Goal: Task Accomplishment & Management: Use online tool/utility

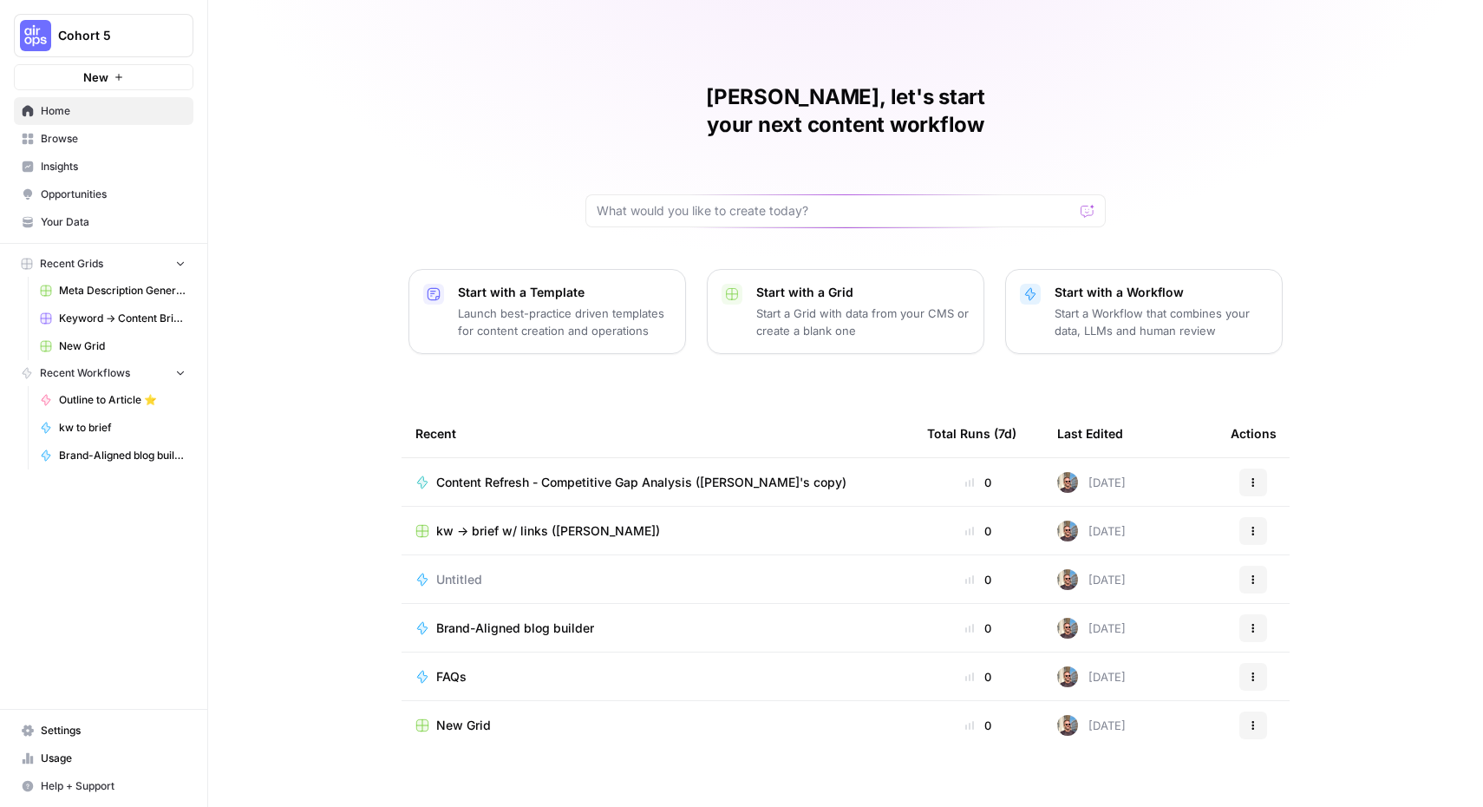
click at [101, 138] on span "Browse" at bounding box center [113, 139] width 145 height 16
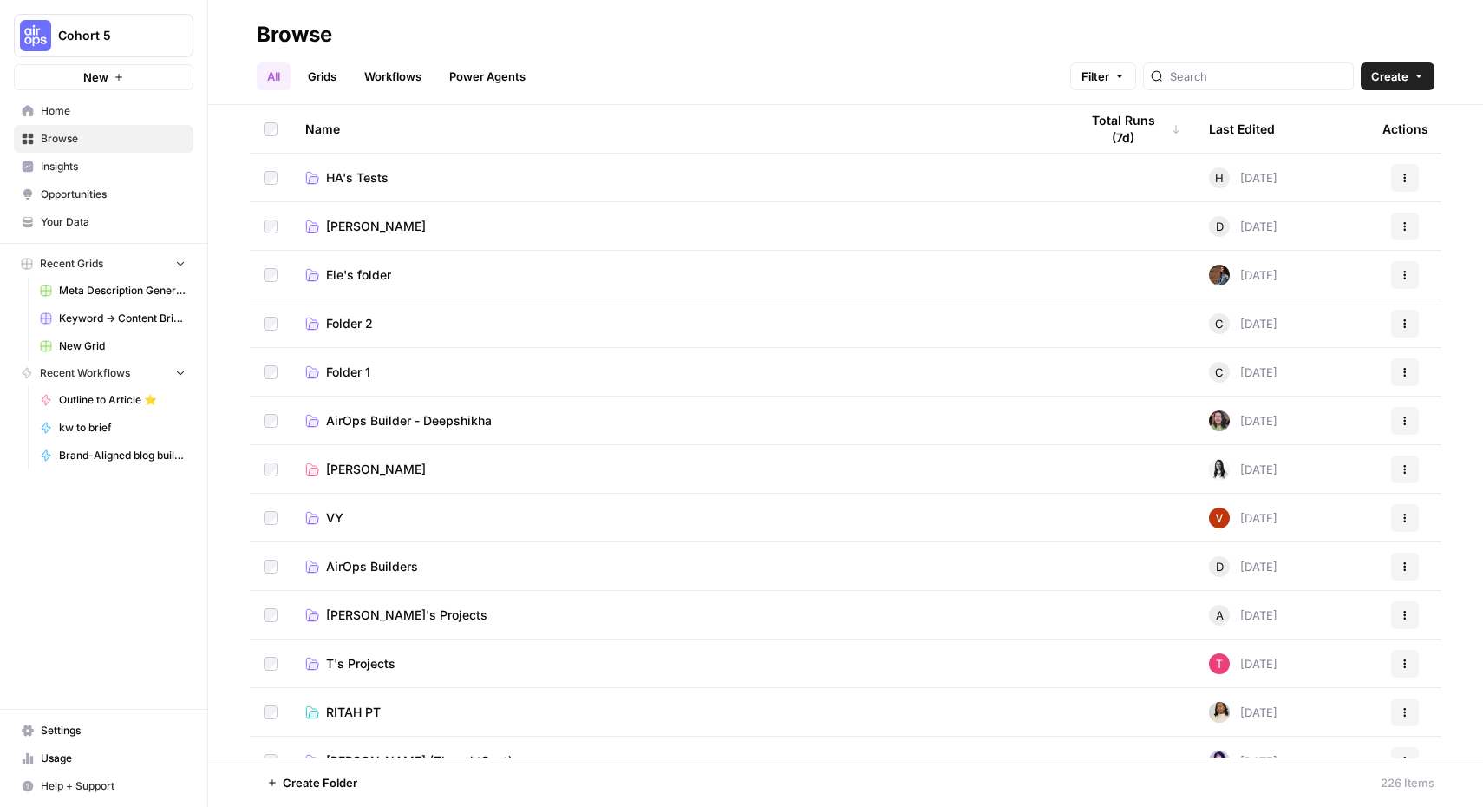
click at [385, 563] on span "AirOps Builders" at bounding box center [372, 566] width 92 height 17
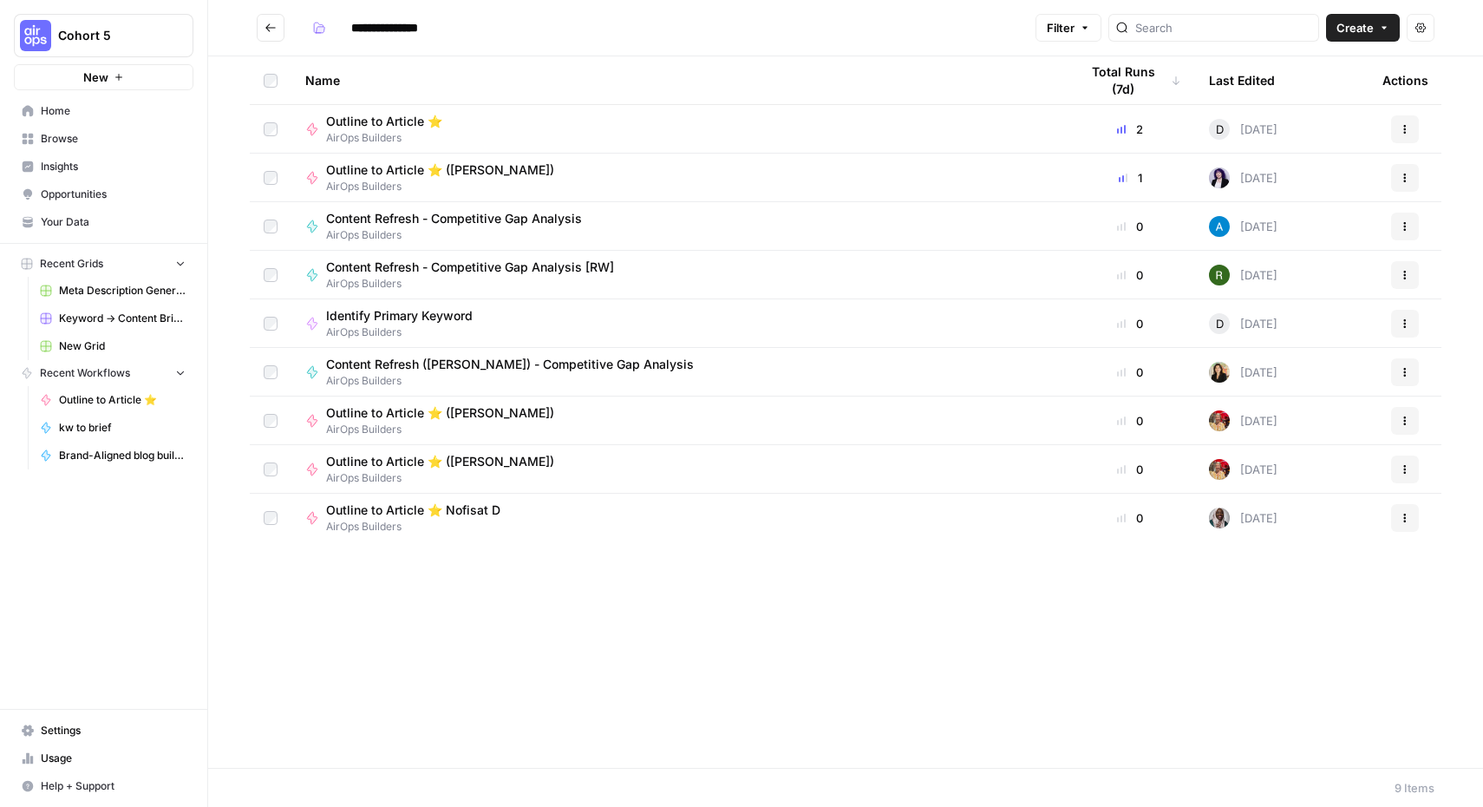
click at [382, 216] on span "Content Refresh - Competitive Gap Analysis" at bounding box center [454, 218] width 256 height 17
type input "**********"
click at [1407, 229] on icon "button" at bounding box center [1405, 226] width 10 height 10
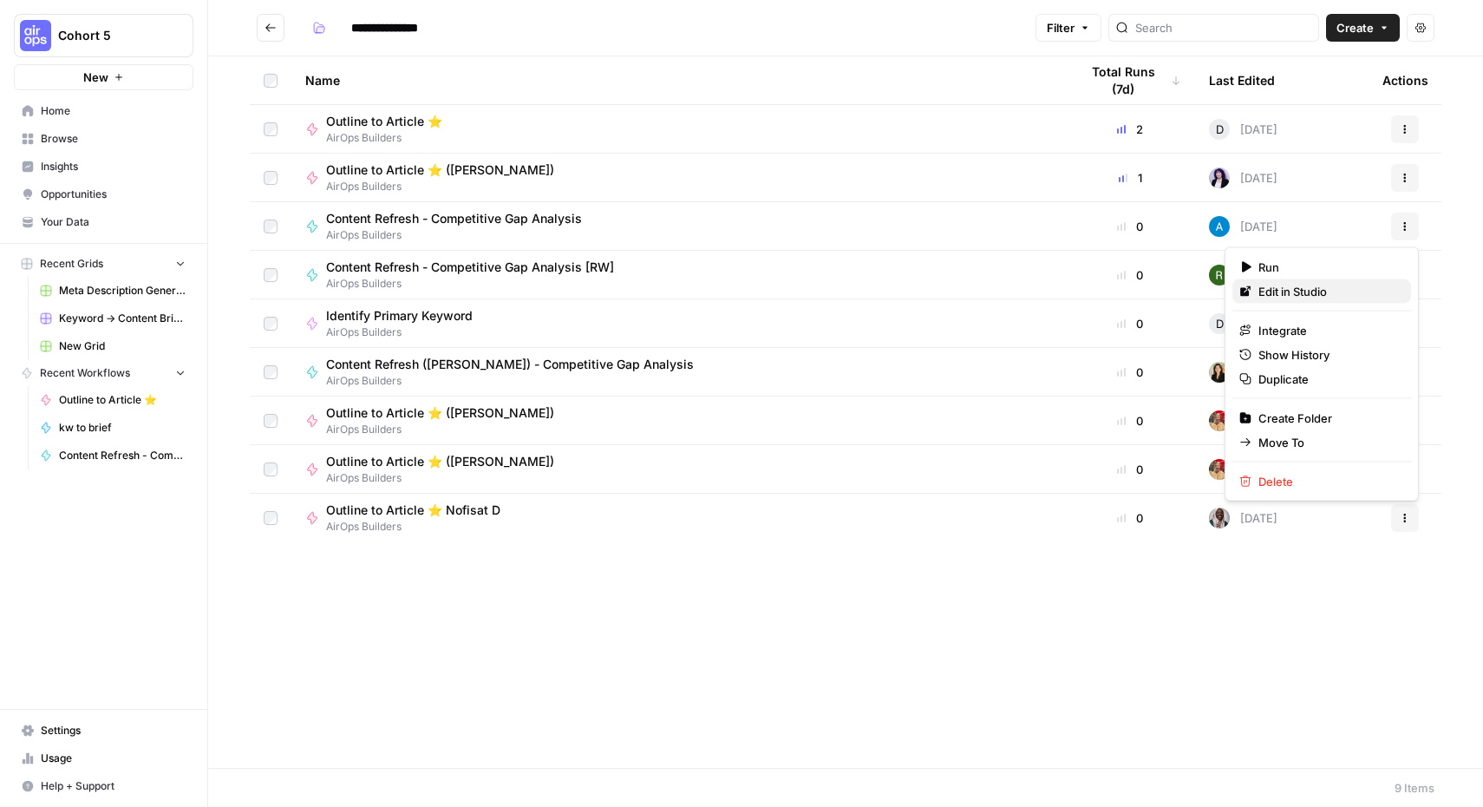
click at [1329, 289] on span "Edit in Studio" at bounding box center [1327, 291] width 139 height 17
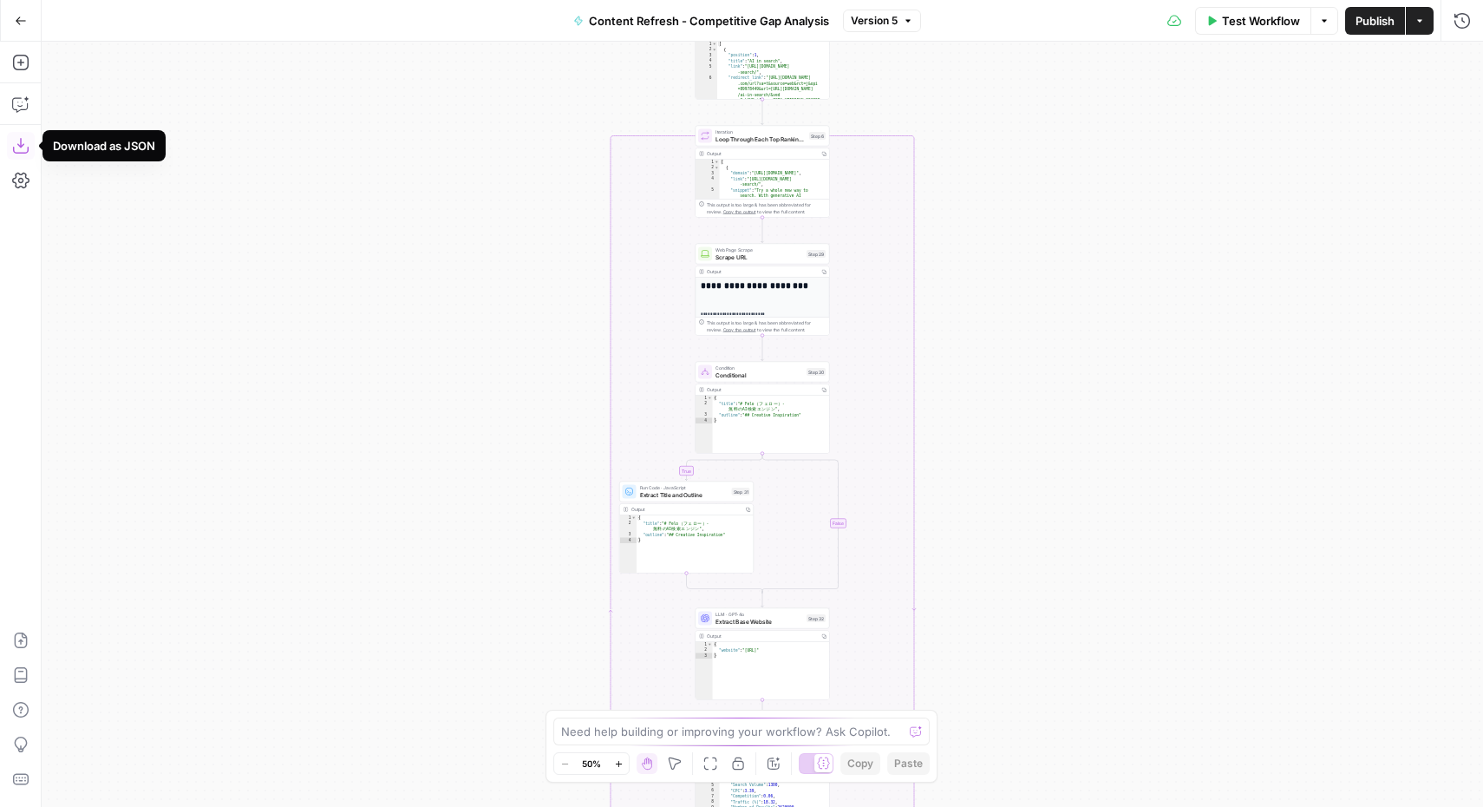
click at [22, 147] on icon "button" at bounding box center [20, 145] width 17 height 17
click at [14, 28] on button "Go Back" at bounding box center [20, 20] width 31 height 31
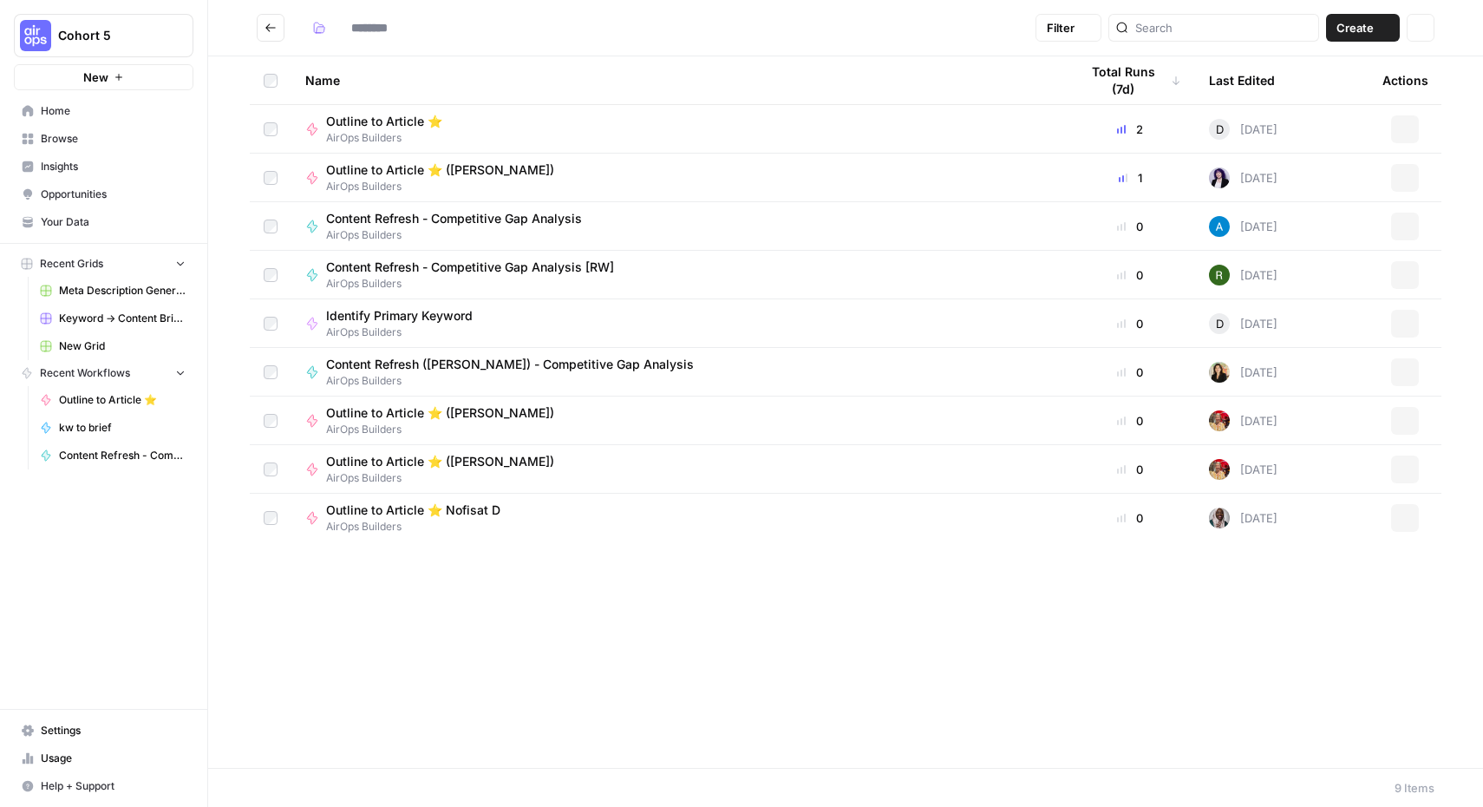
type input "**********"
click at [265, 23] on icon "Go back" at bounding box center [271, 28] width 12 height 12
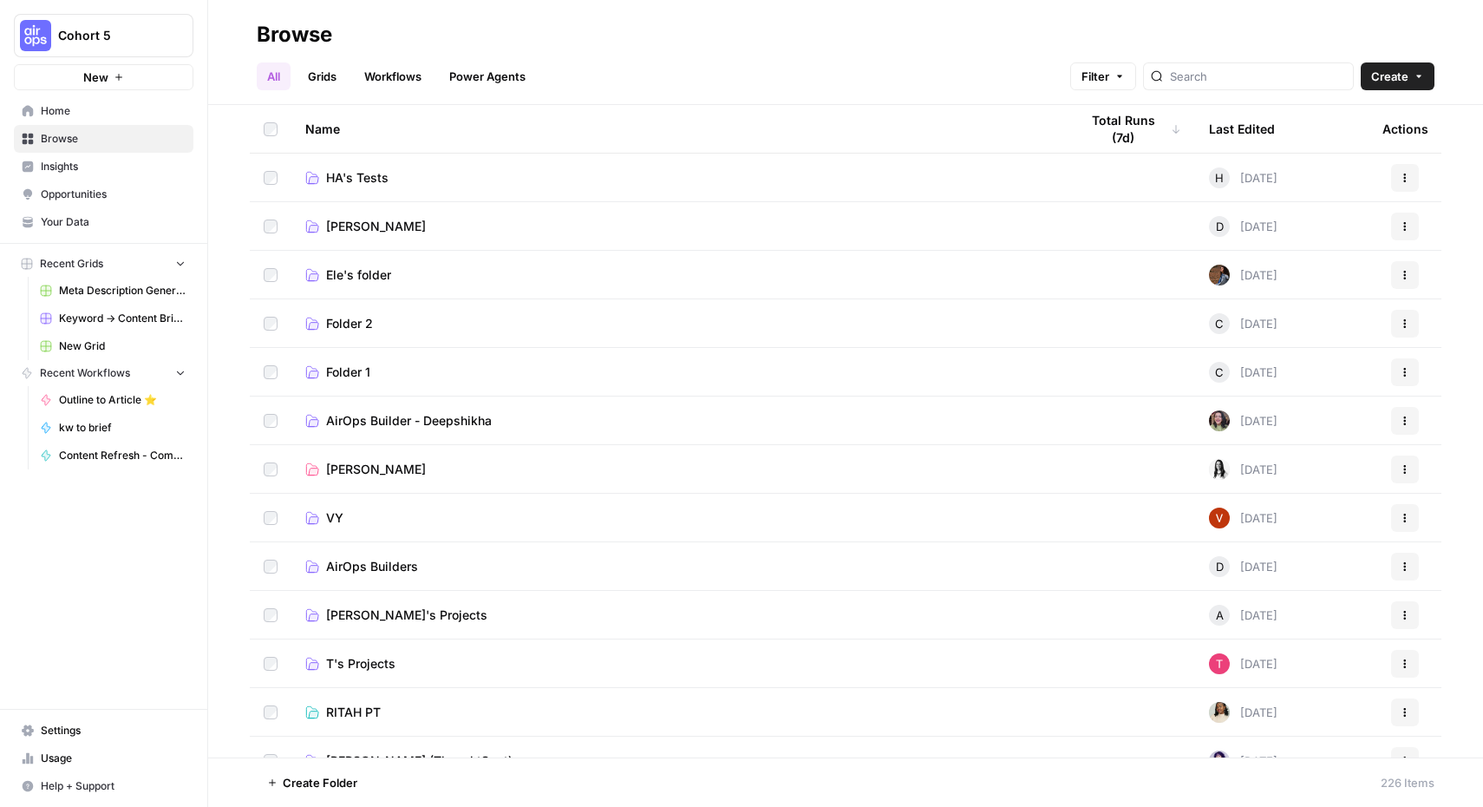
click at [1238, 133] on div "Last Edited" at bounding box center [1242, 129] width 66 height 48
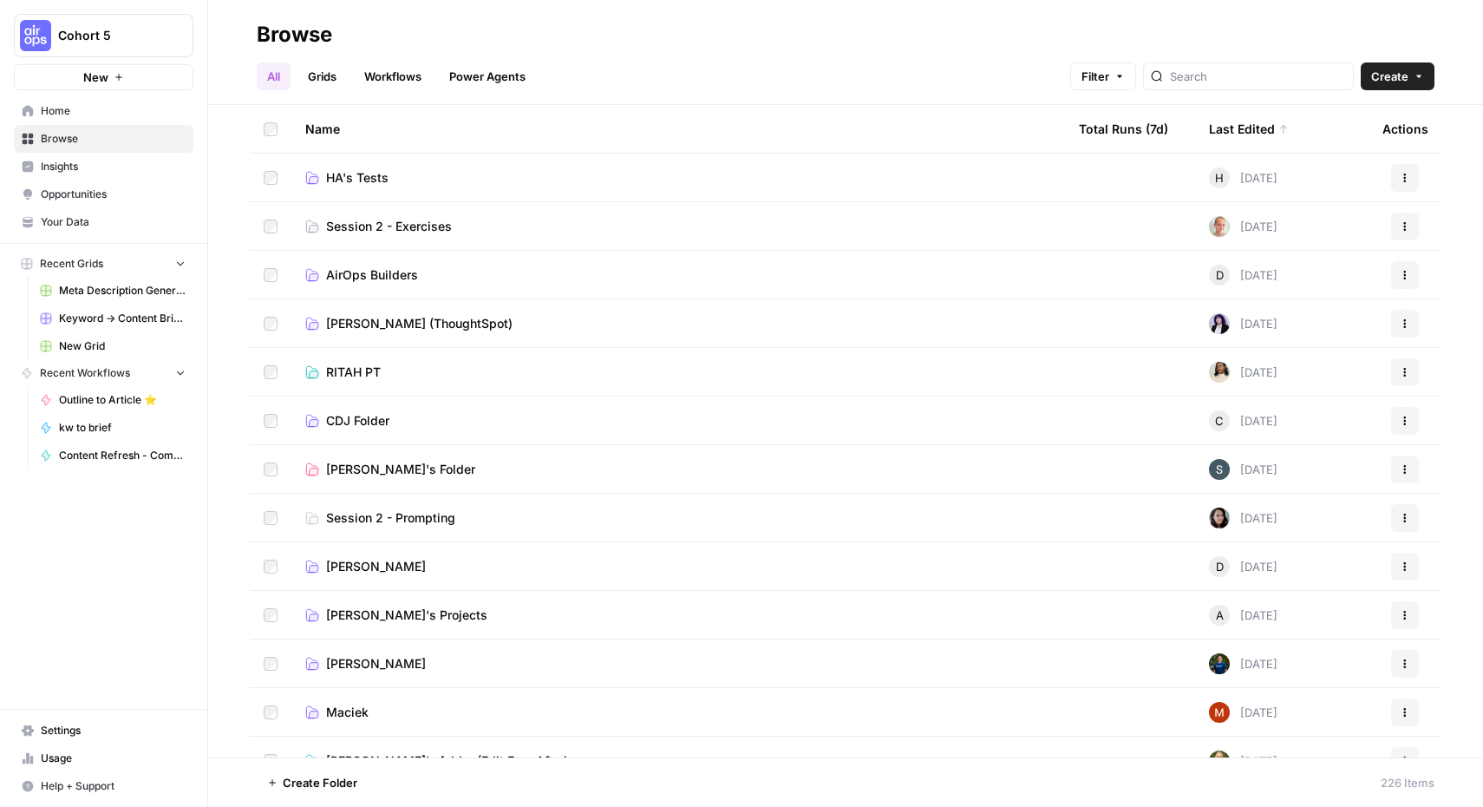
click at [1238, 133] on div "Last Edited" at bounding box center [1249, 129] width 80 height 48
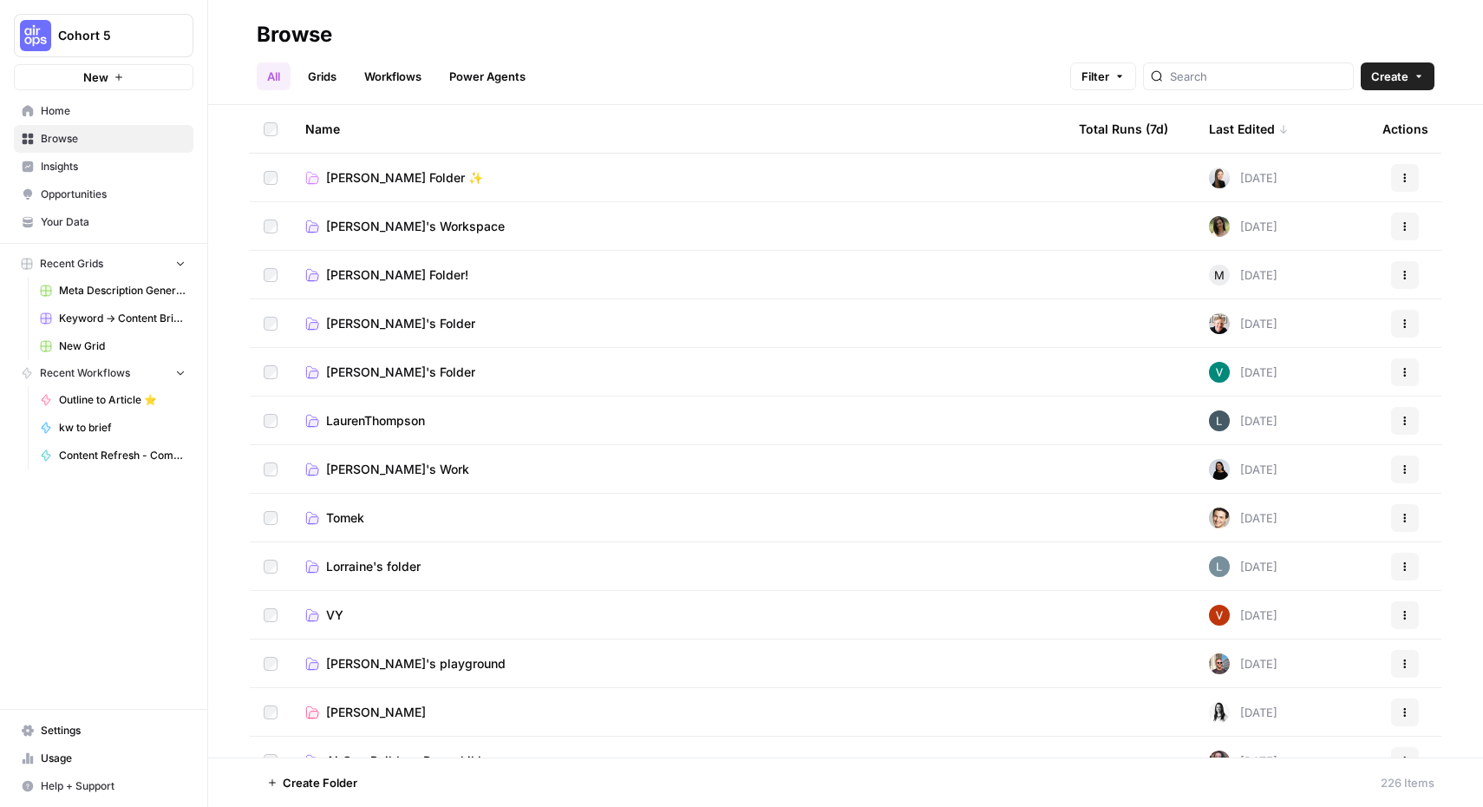
click at [1238, 133] on div "Last Edited" at bounding box center [1249, 129] width 80 height 48
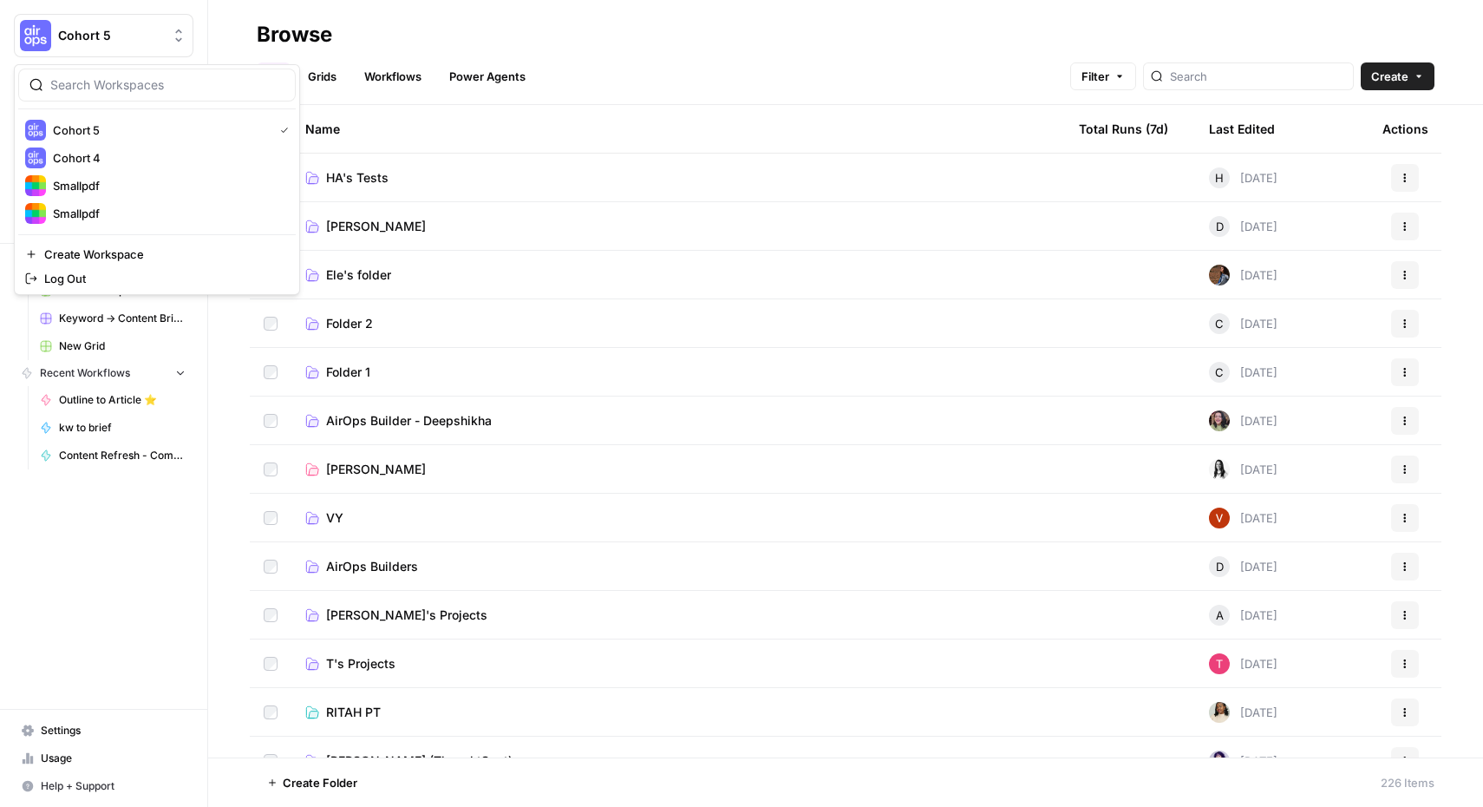
click at [153, 47] on button "Cohort 5" at bounding box center [104, 35] width 180 height 43
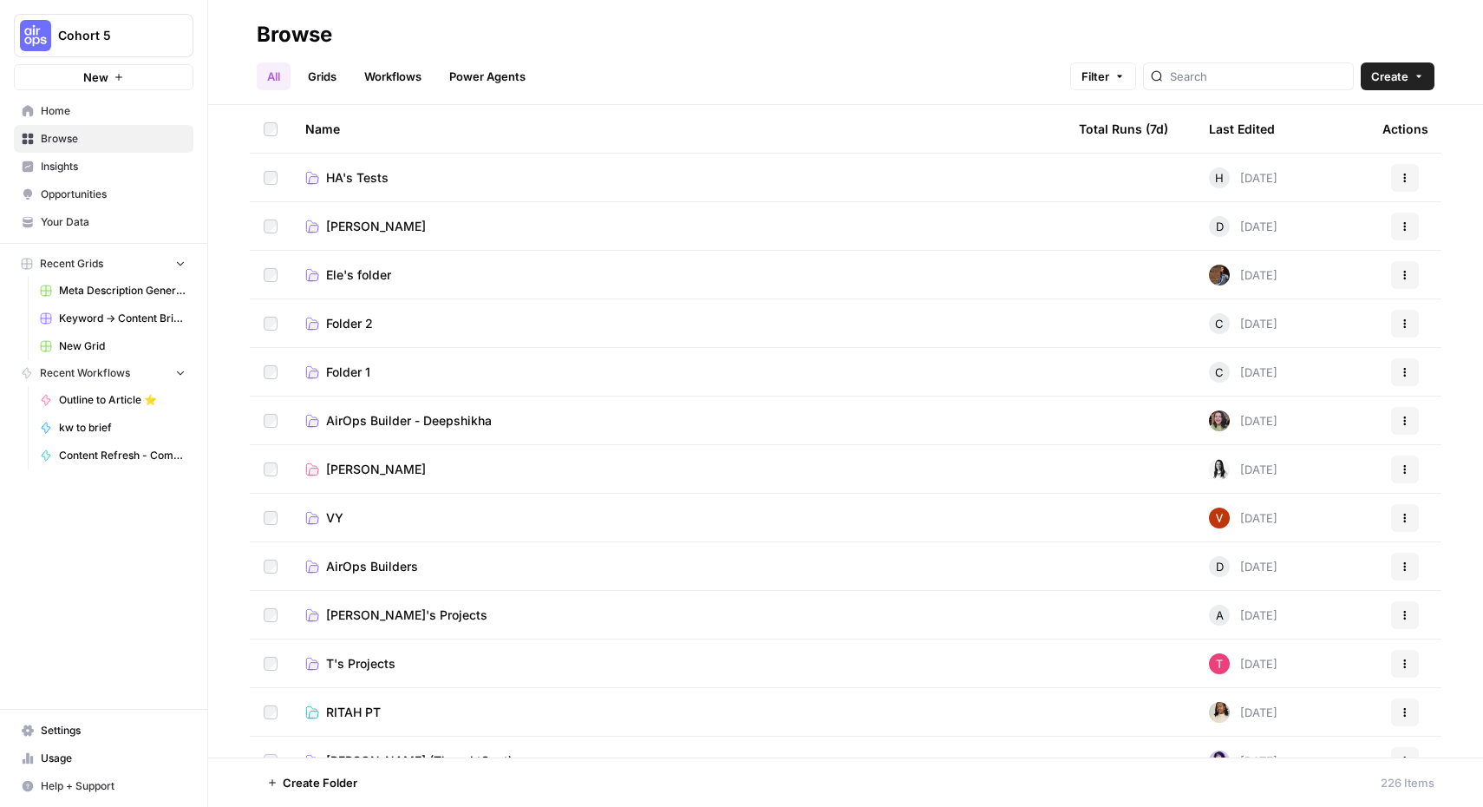
click at [153, 46] on button "Cohort 5" at bounding box center [104, 35] width 180 height 43
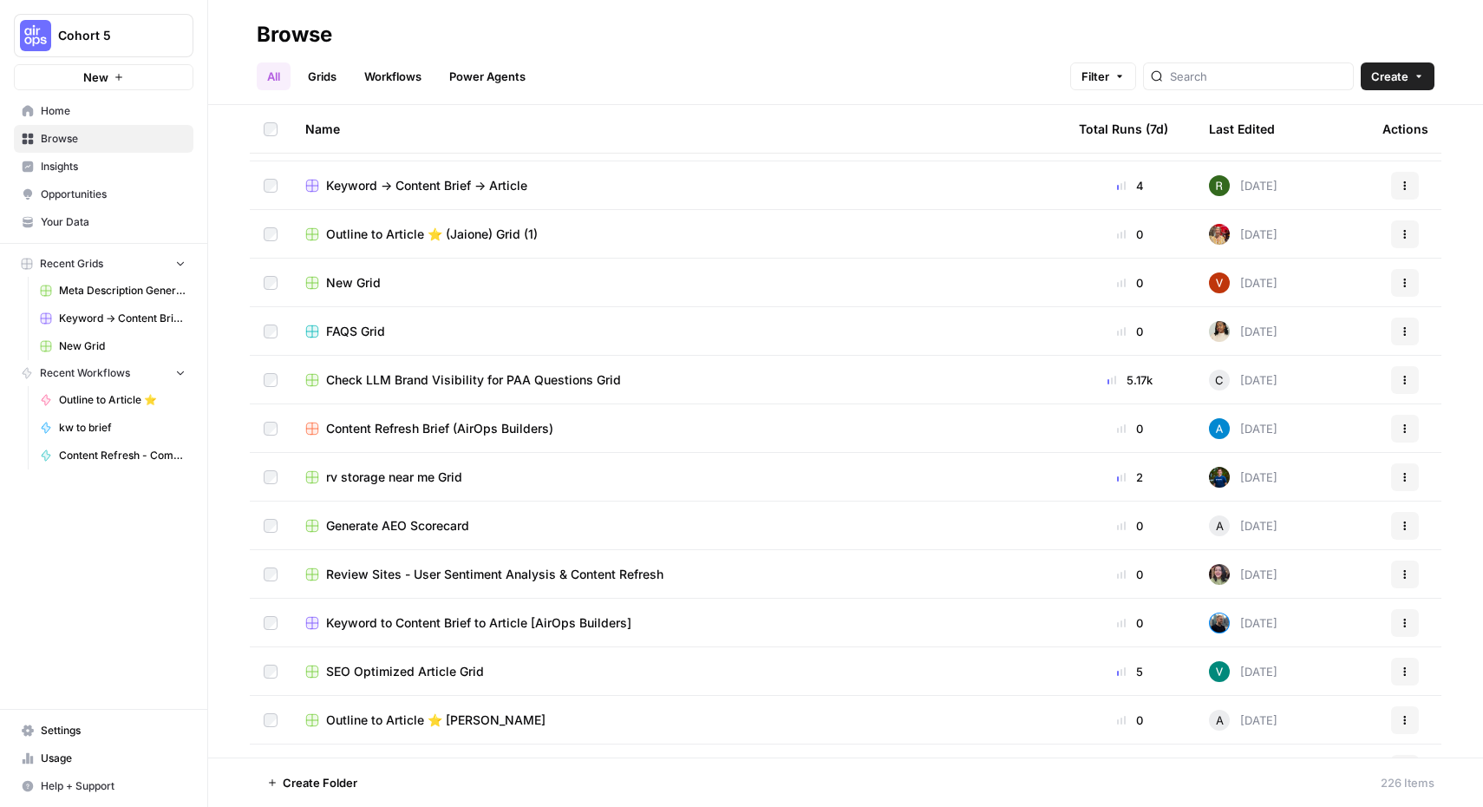
scroll to position [1994, 0]
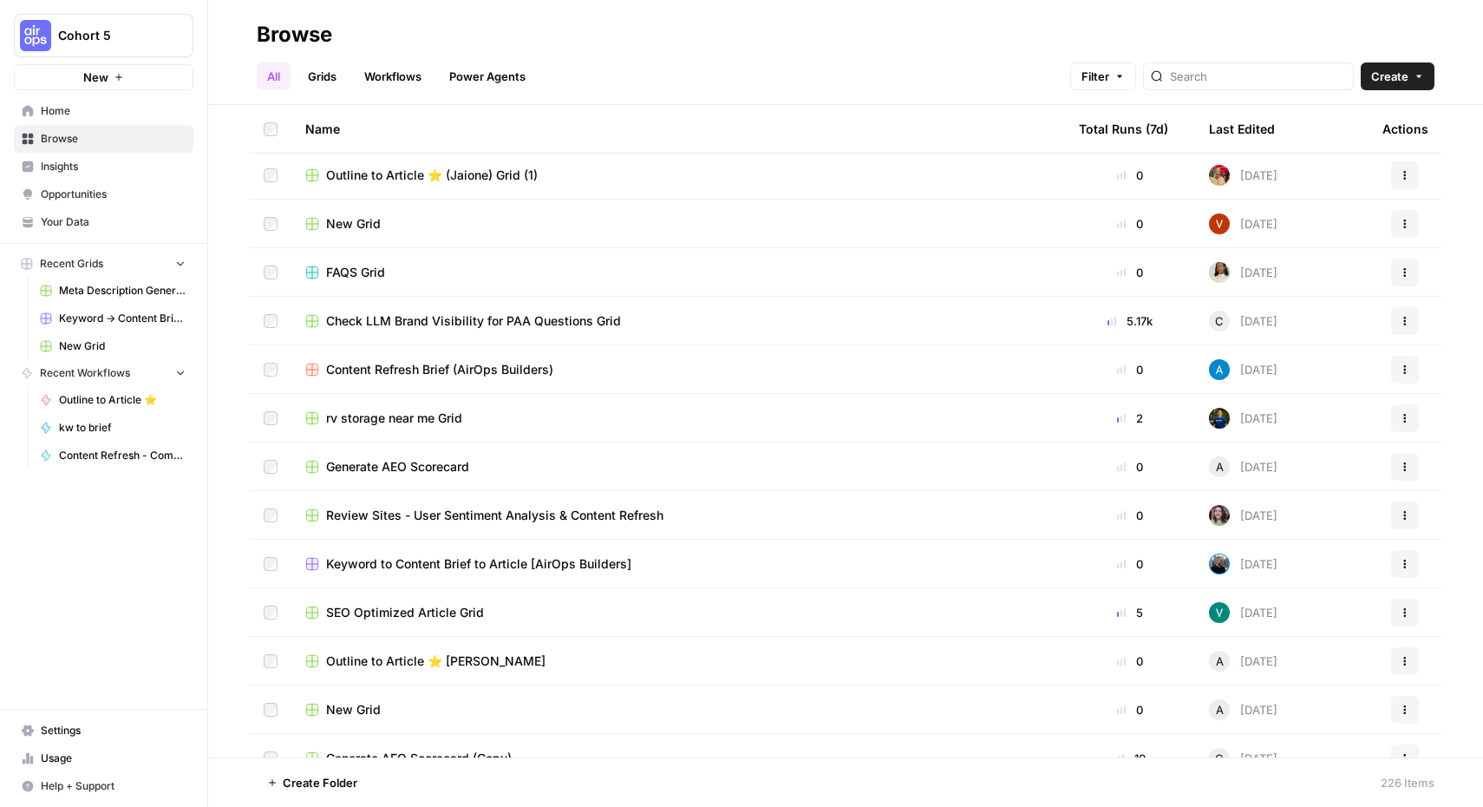
click at [1240, 126] on div "Last Edited" at bounding box center [1242, 129] width 66 height 48
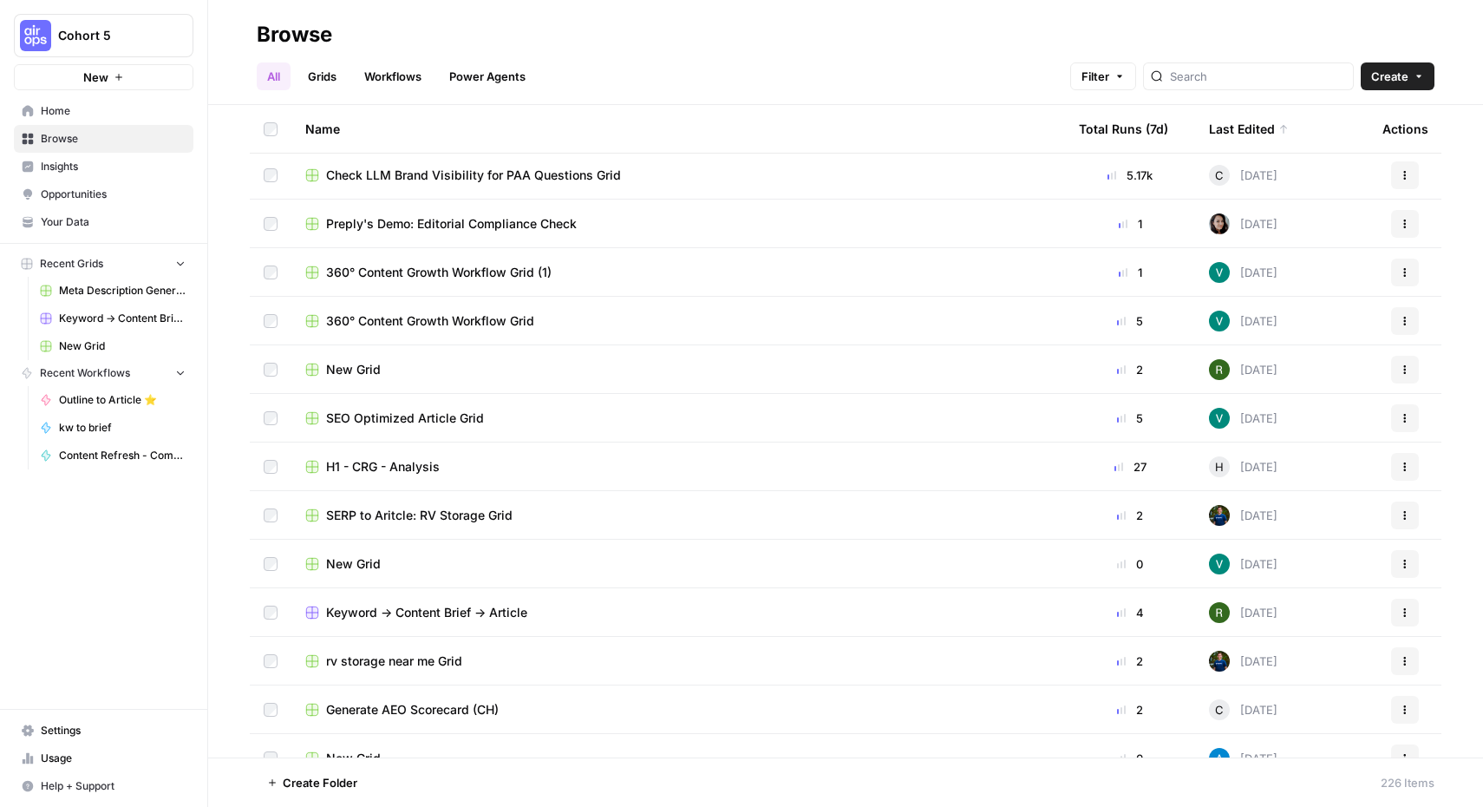
click at [1240, 126] on div "Last Edited" at bounding box center [1249, 129] width 80 height 48
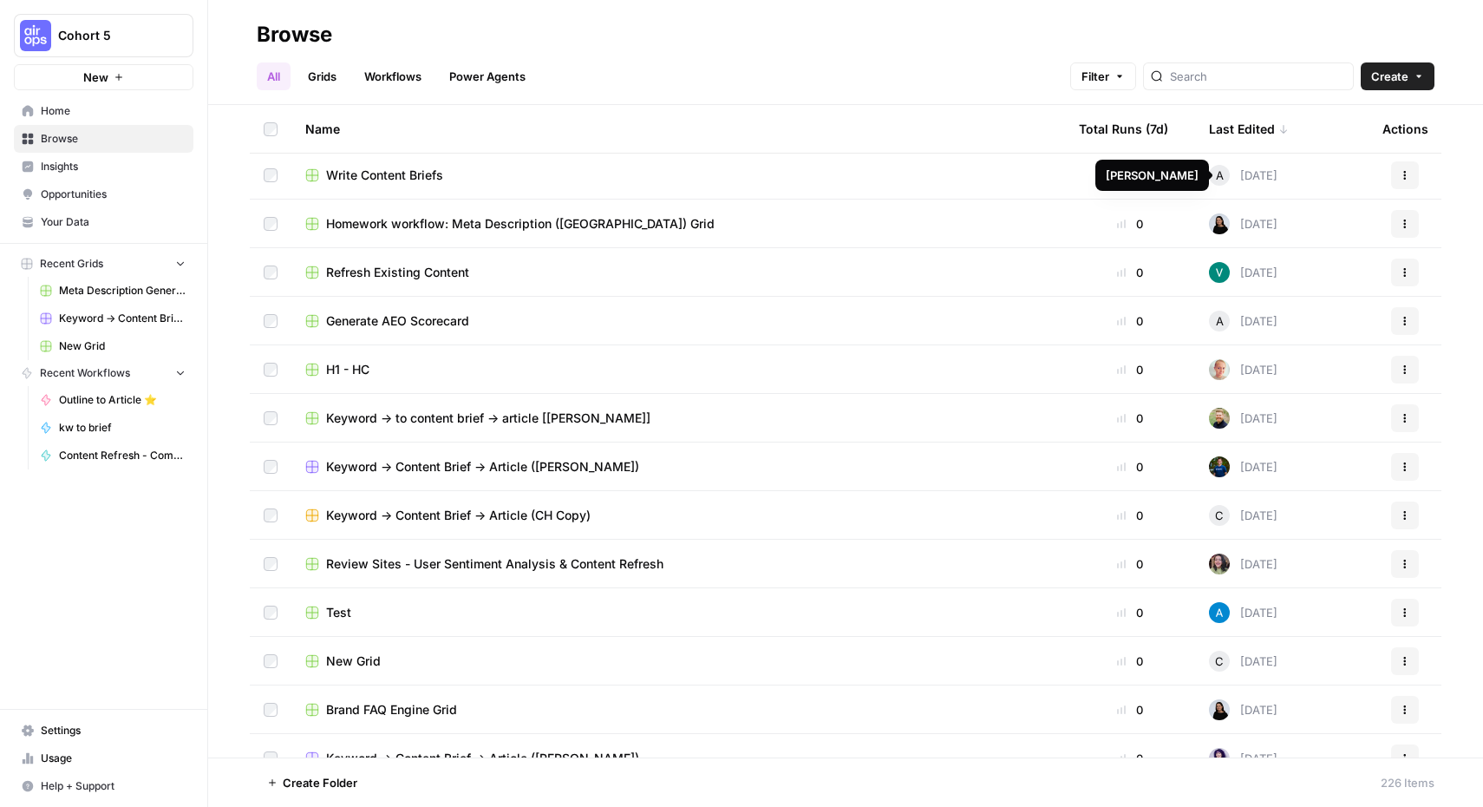
click at [1216, 174] on span "A" at bounding box center [1220, 175] width 8 height 17
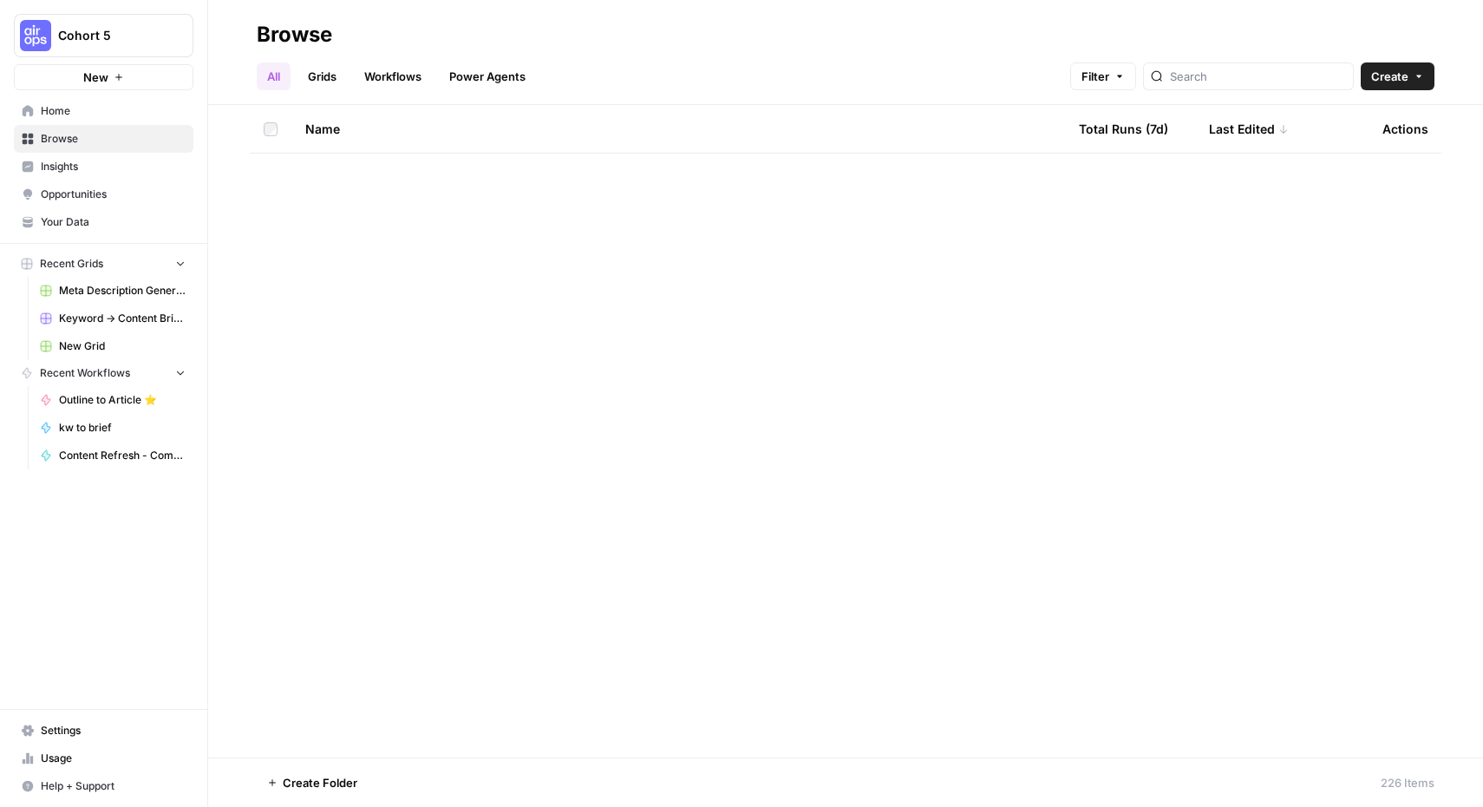
scroll to position [10373, 0]
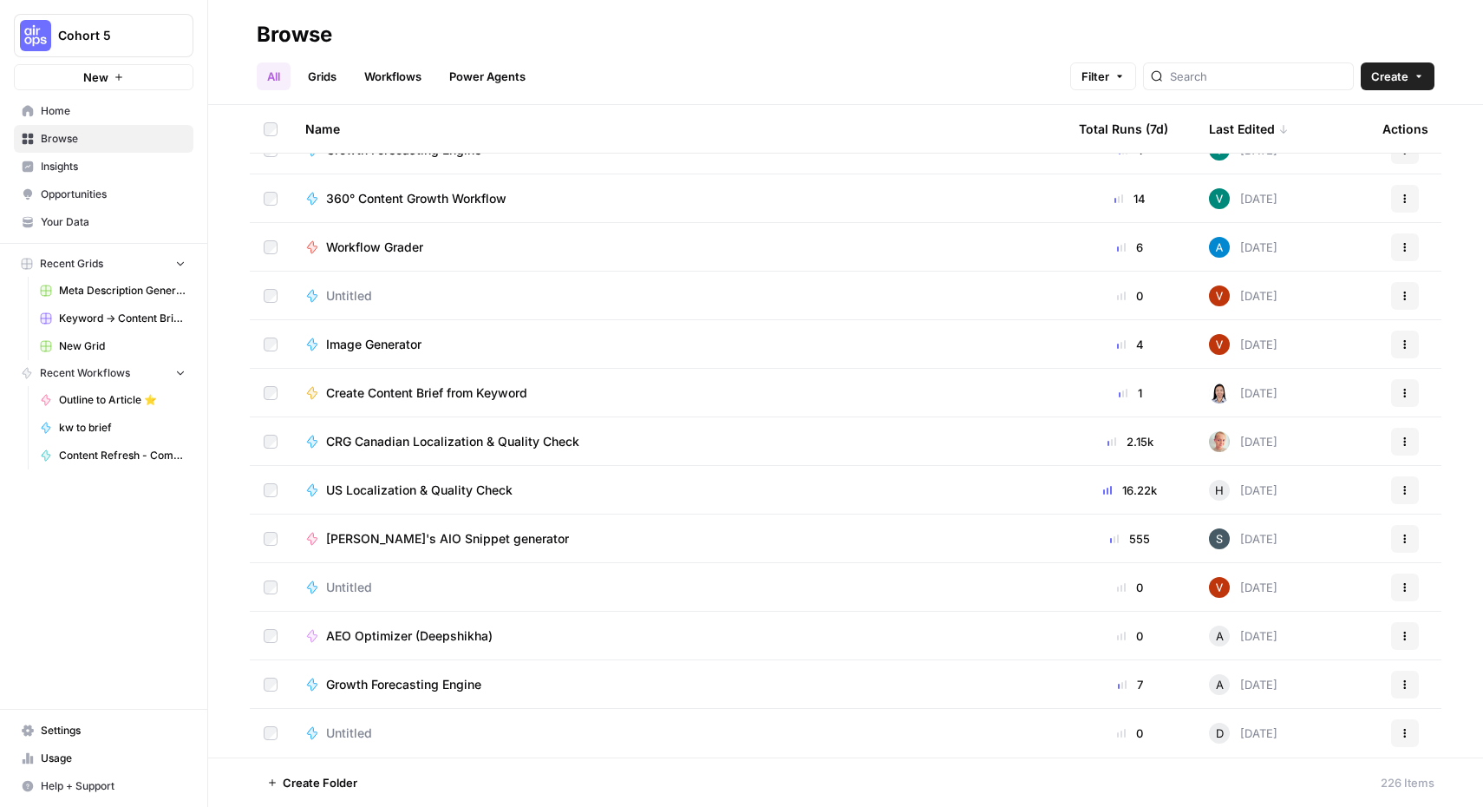
click at [1224, 125] on div "Last Edited" at bounding box center [1249, 129] width 80 height 48
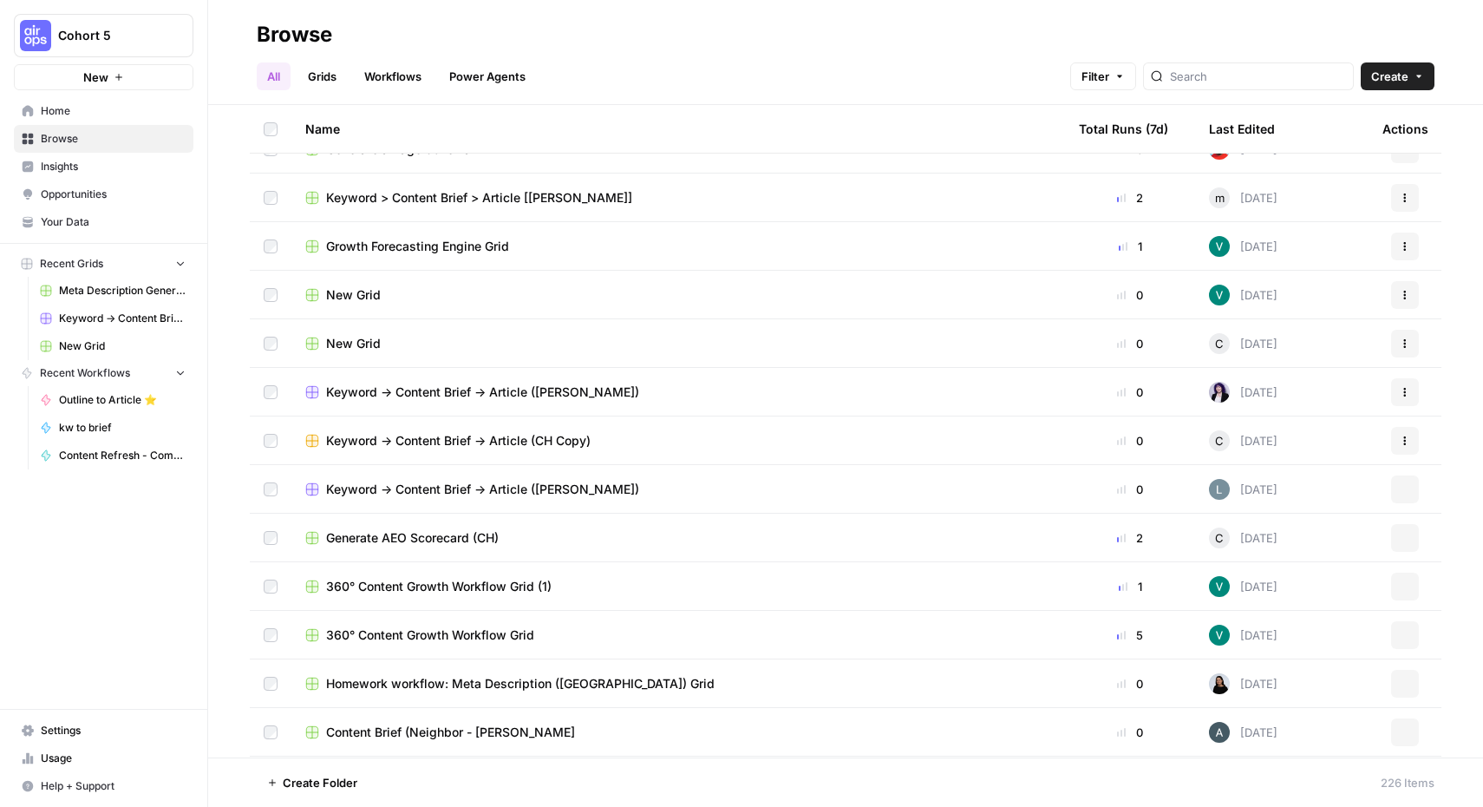
scroll to position [2935, 0]
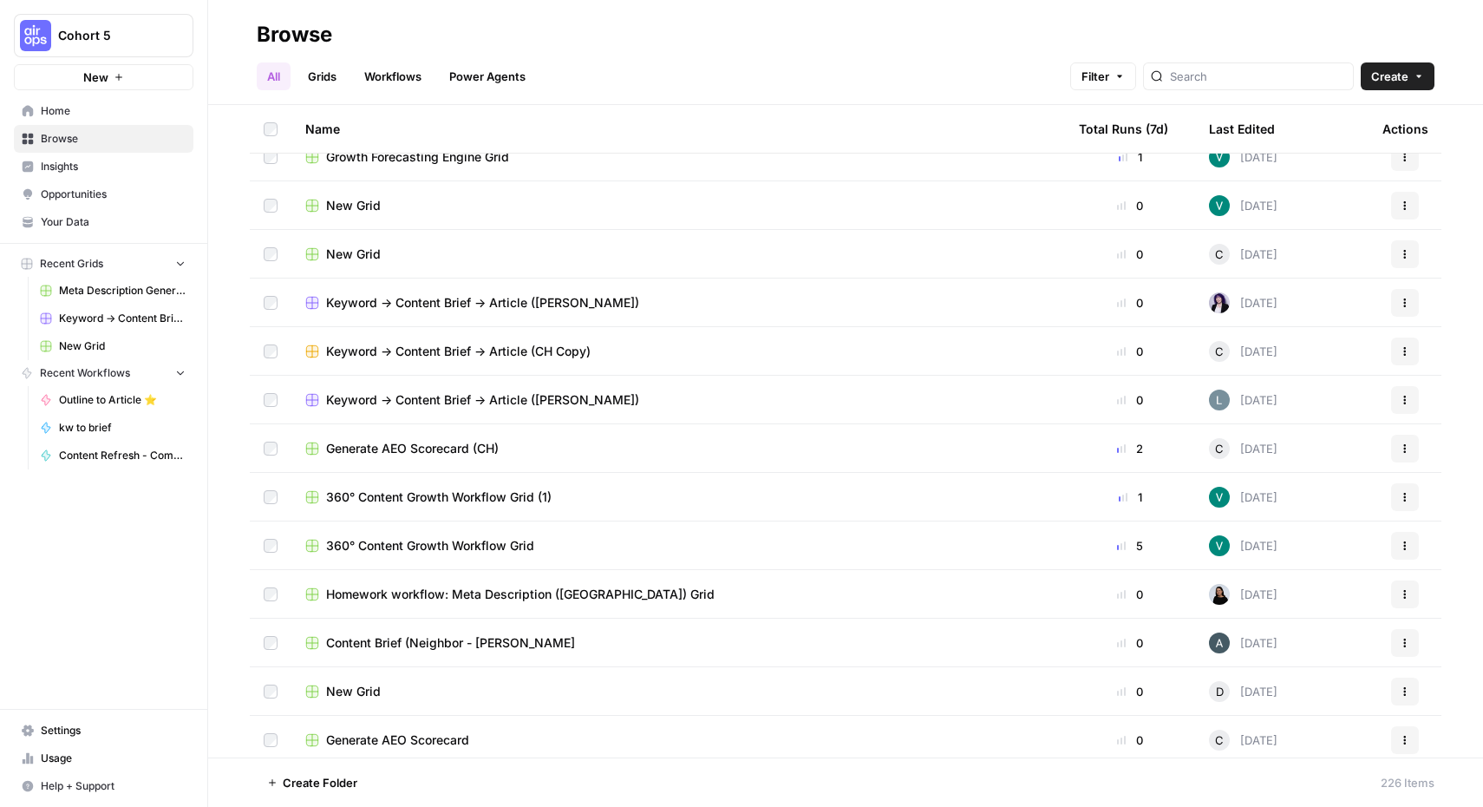
click at [74, 167] on span "Insights" at bounding box center [113, 167] width 145 height 16
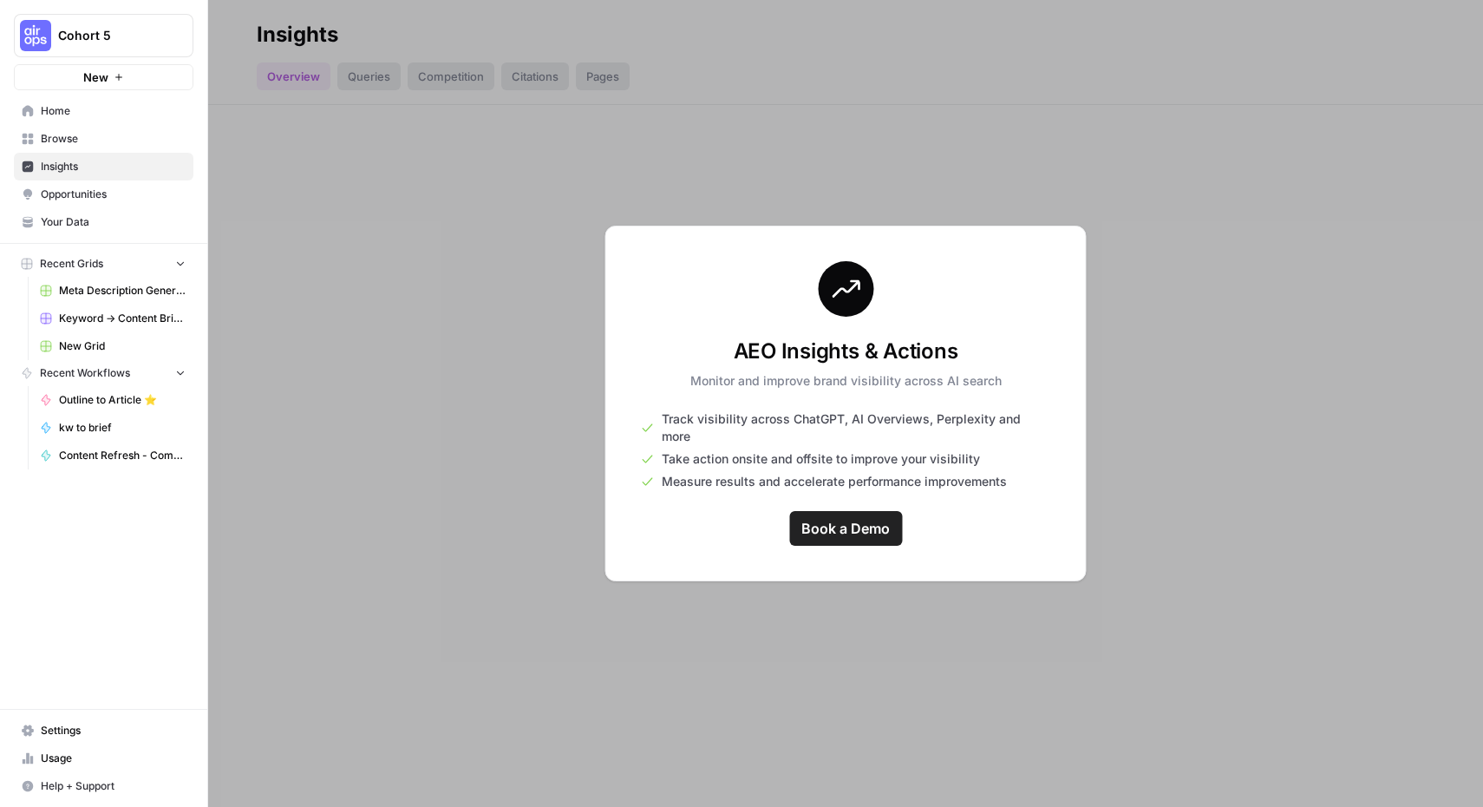
click at [106, 103] on span "Home" at bounding box center [113, 111] width 145 height 16
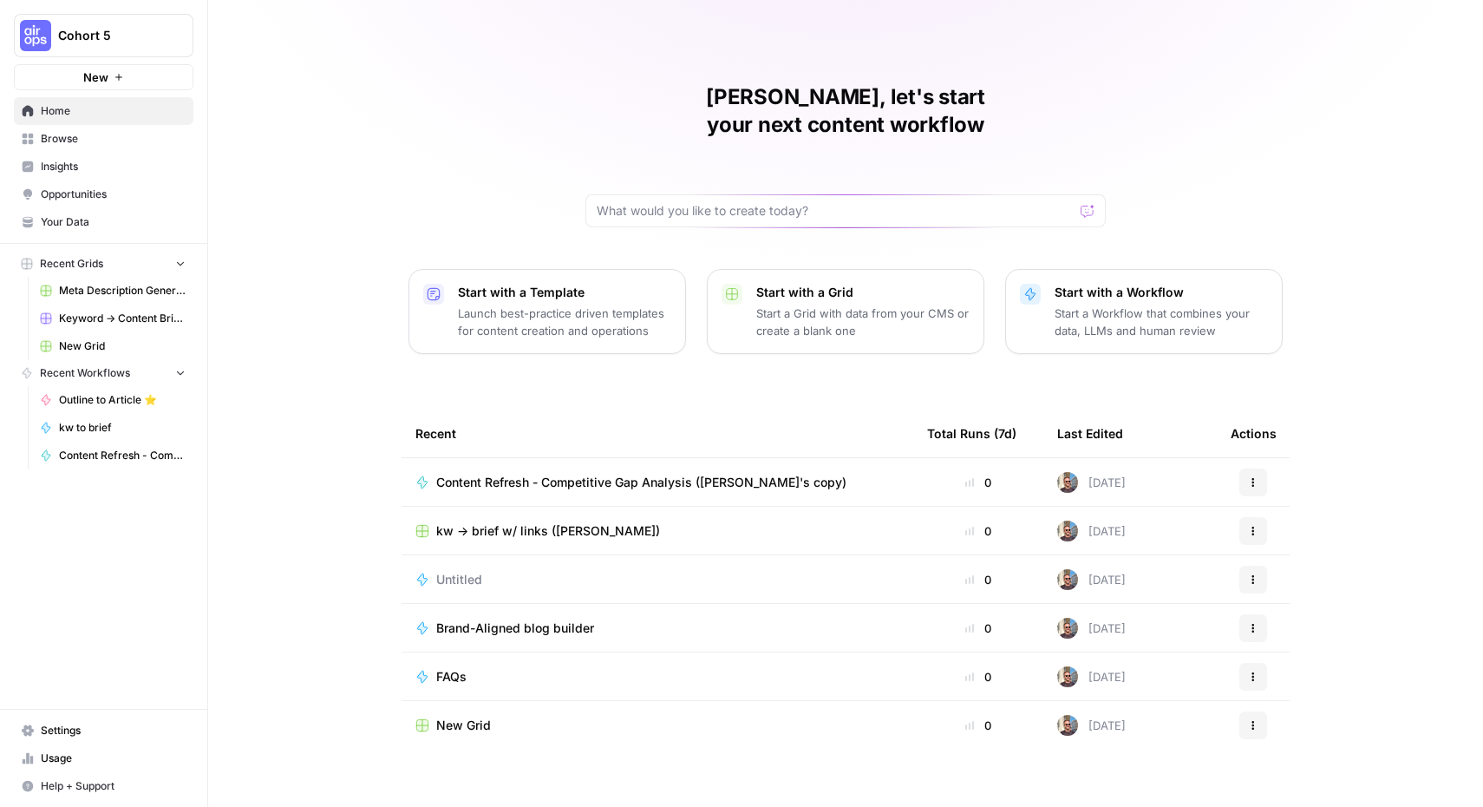
click at [101, 153] on link "Insights" at bounding box center [104, 167] width 180 height 28
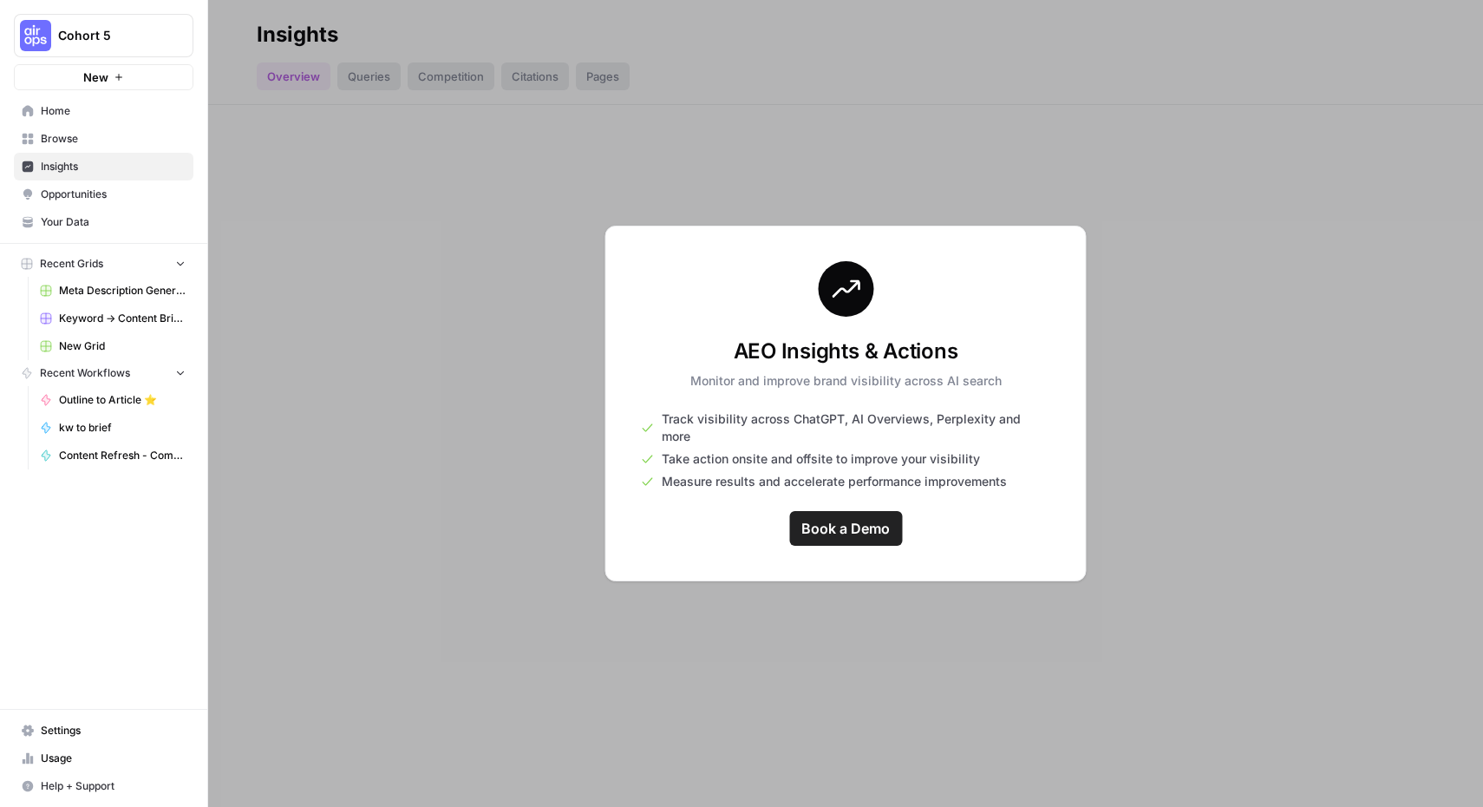
click at [88, 134] on span "Browse" at bounding box center [113, 139] width 145 height 16
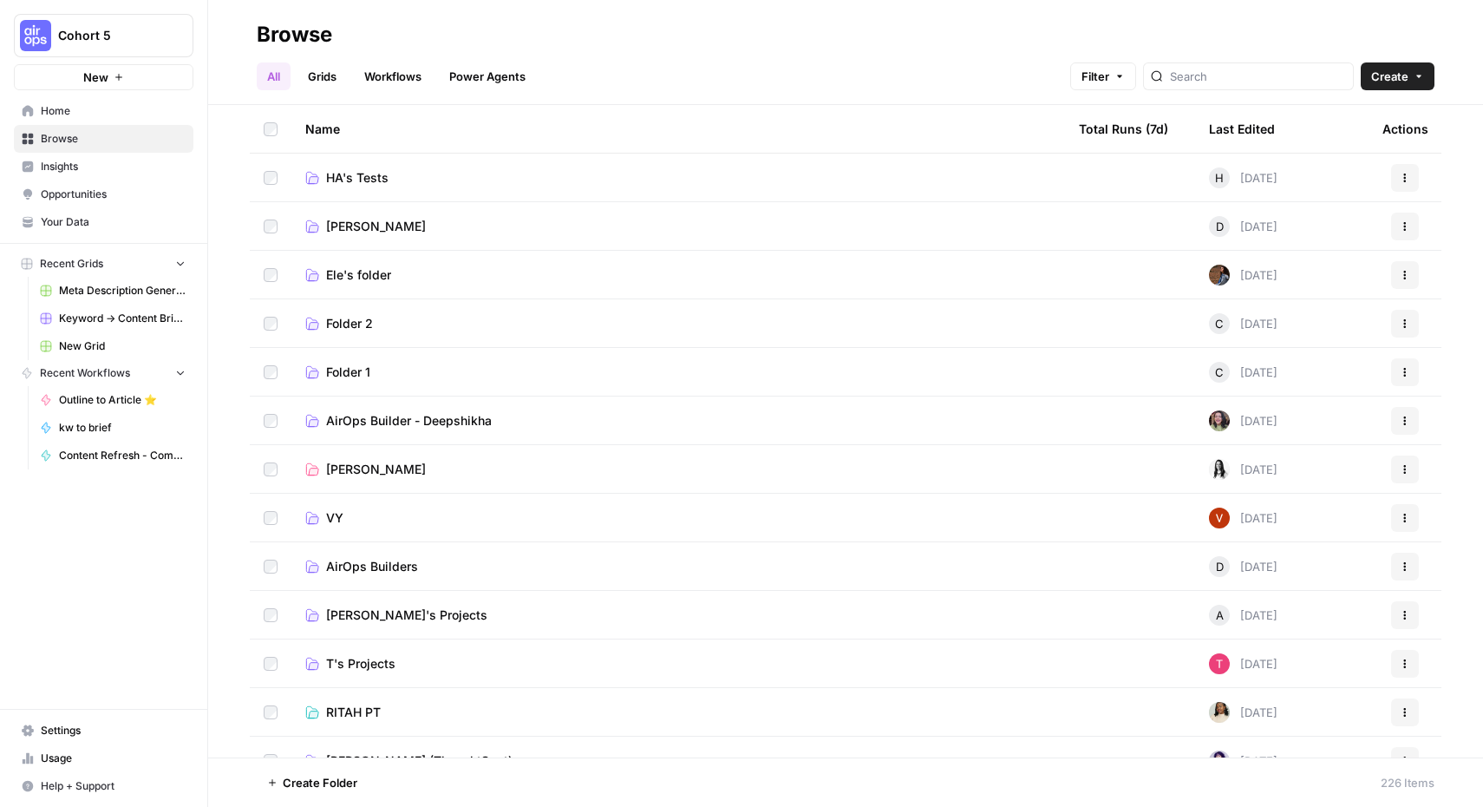
click at [339, 73] on link "Grids" at bounding box center [321, 76] width 49 height 28
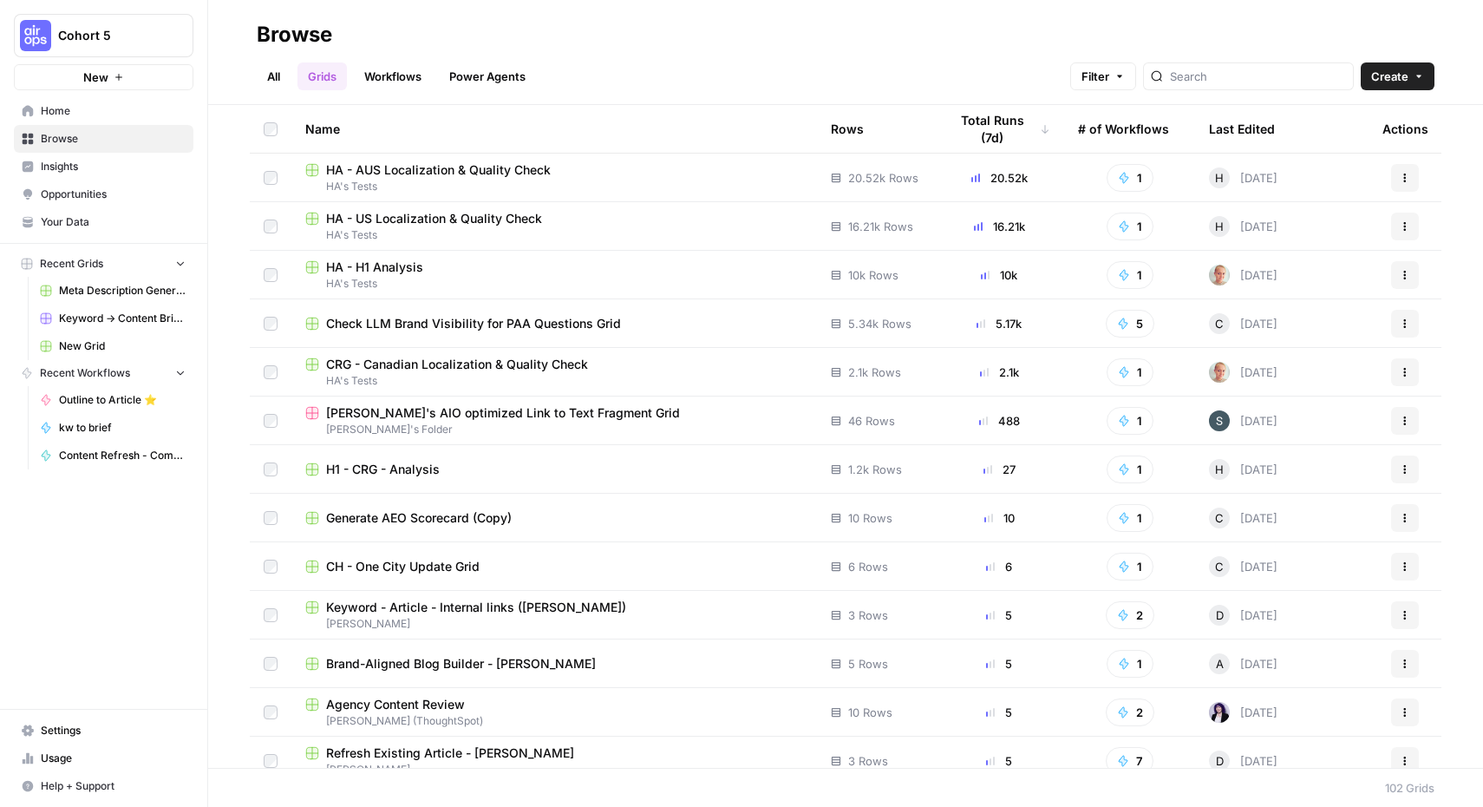
click at [397, 66] on link "Workflows" at bounding box center [393, 76] width 78 height 28
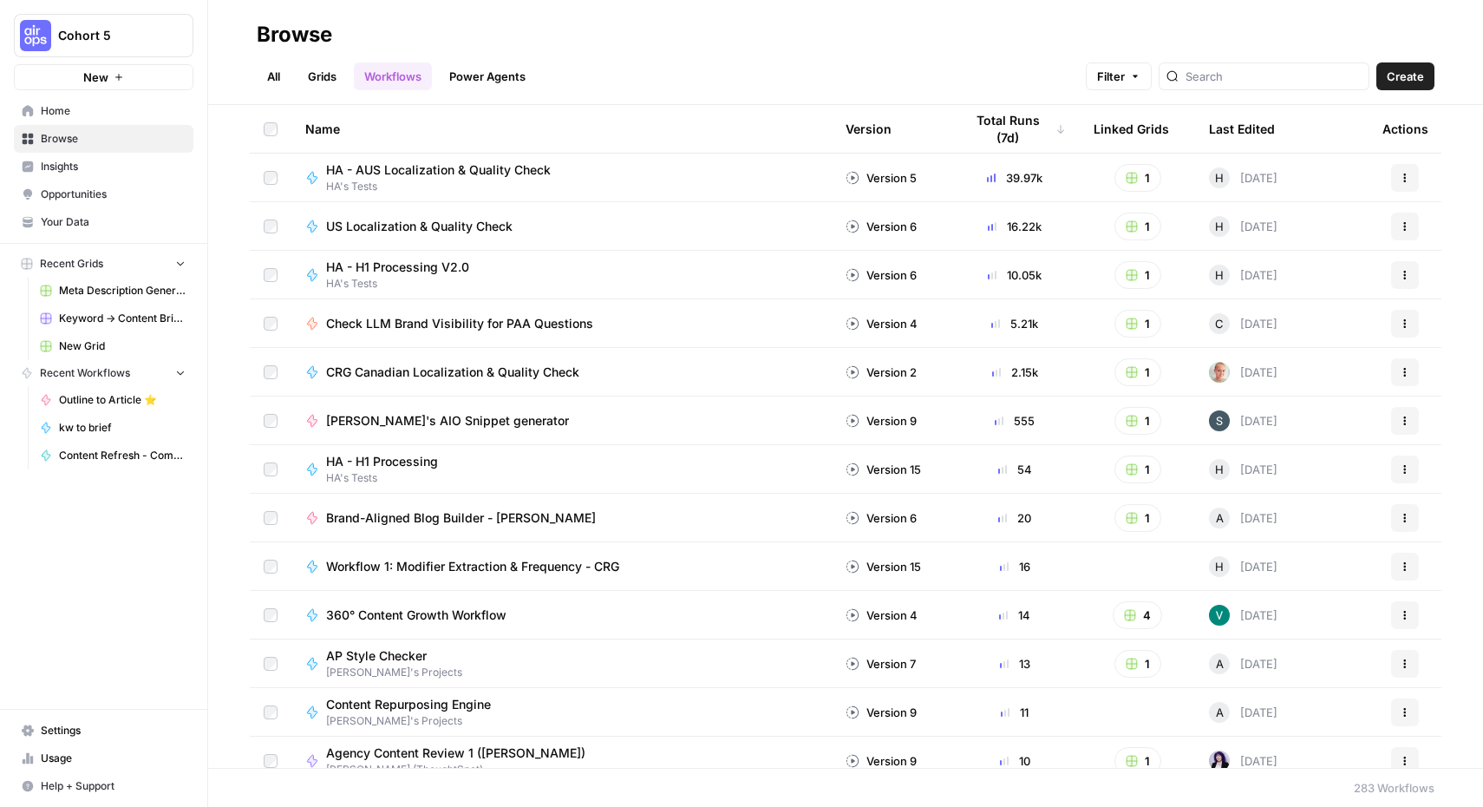
click at [493, 76] on link "Power Agents" at bounding box center [487, 76] width 97 height 28
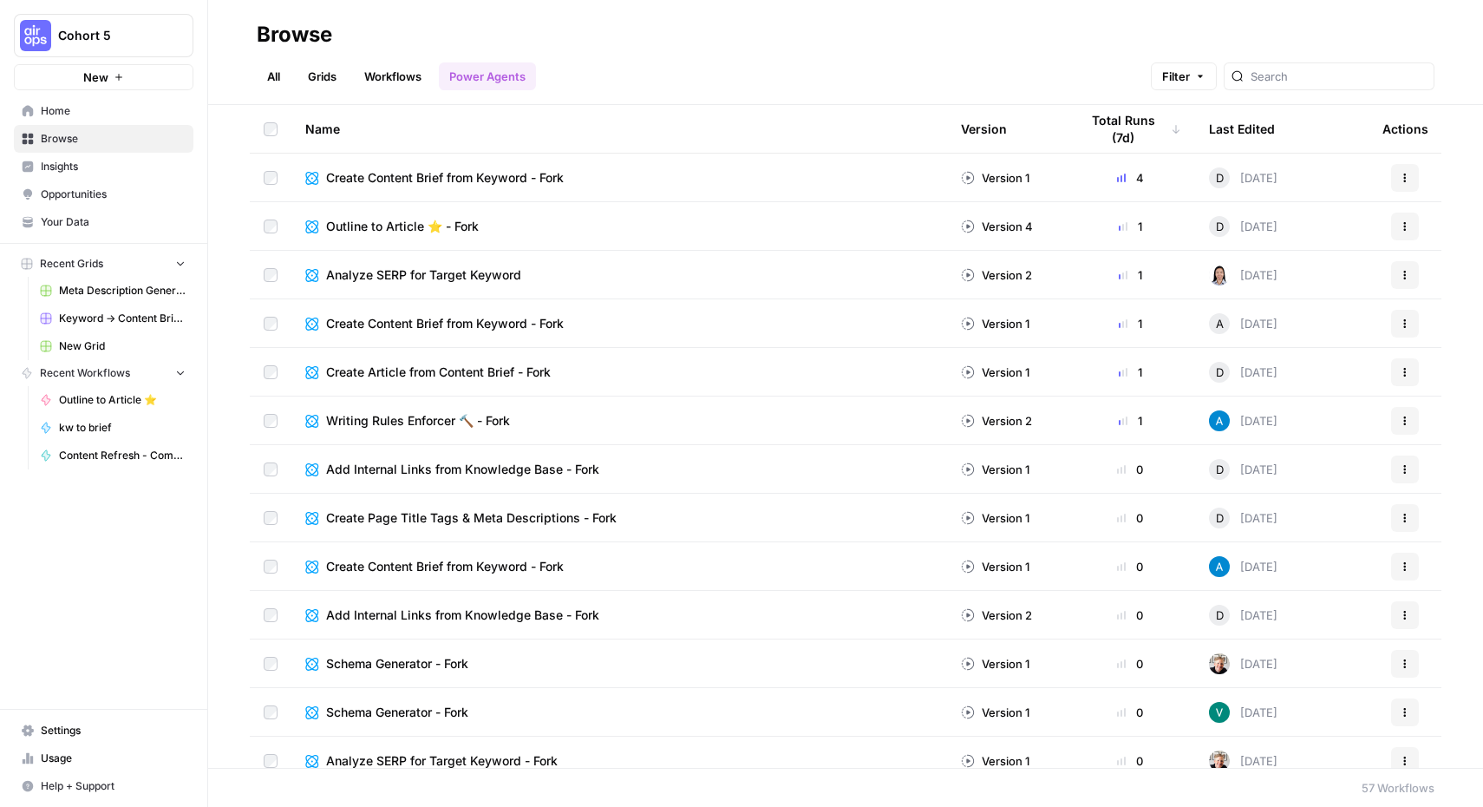
click at [1231, 128] on div "Last Edited" at bounding box center [1242, 129] width 66 height 48
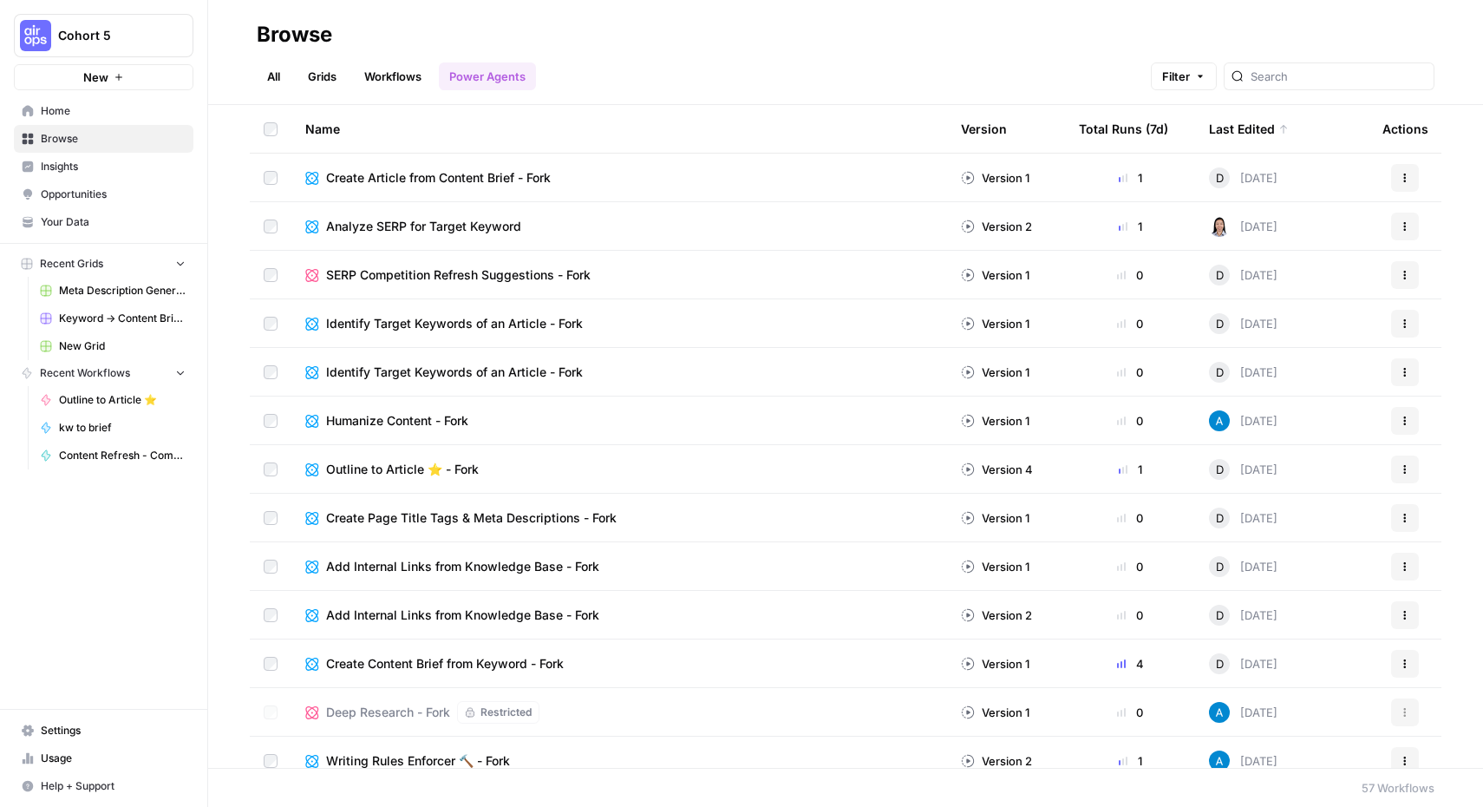
click at [1400, 415] on icon "button" at bounding box center [1405, 420] width 10 height 10
click at [1283, 477] on span "Edit in Studio" at bounding box center [1314, 485] width 139 height 17
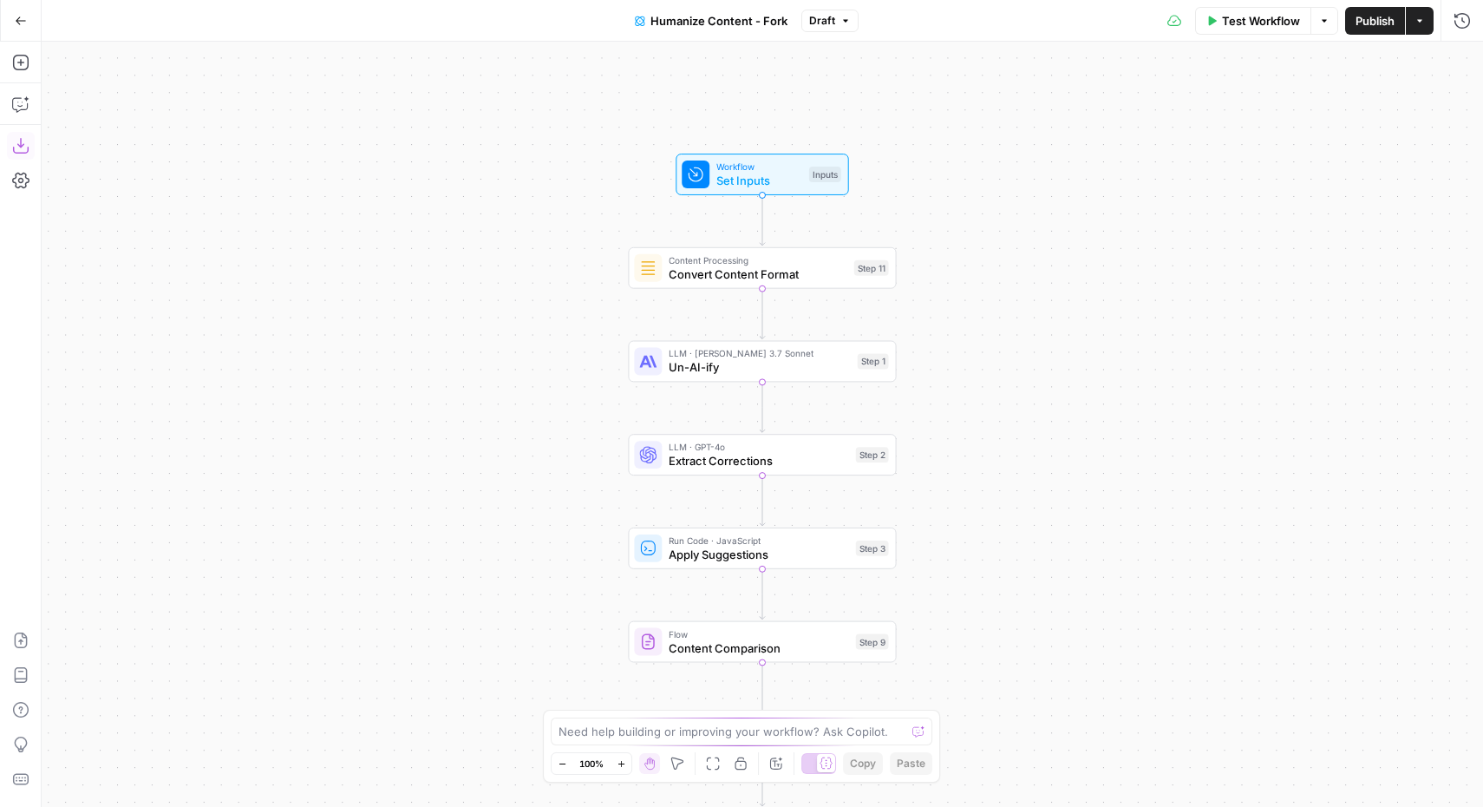
click at [24, 149] on icon "button" at bounding box center [20, 145] width 17 height 17
click at [19, 17] on icon "button" at bounding box center [21, 21] width 12 height 12
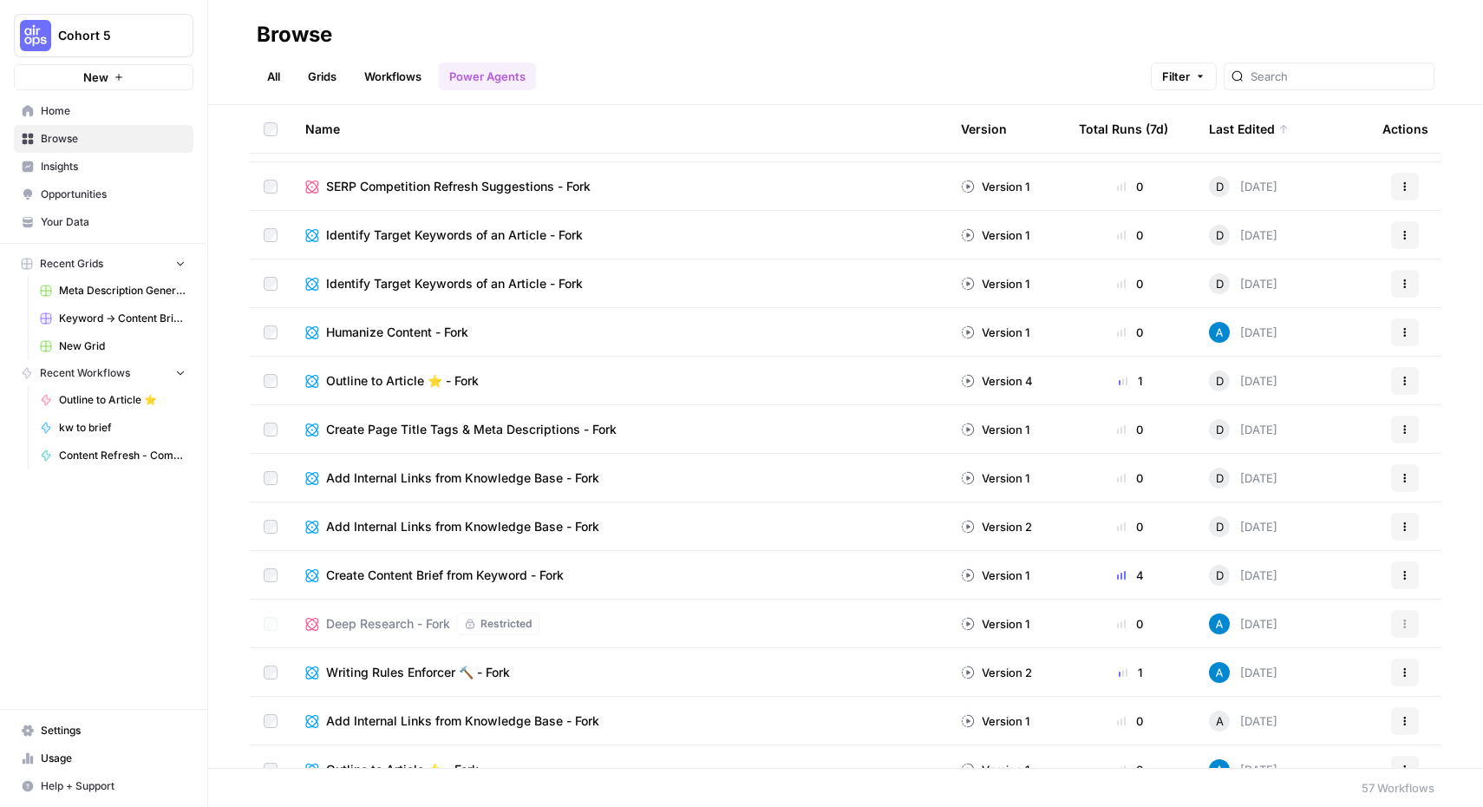
scroll to position [100, 0]
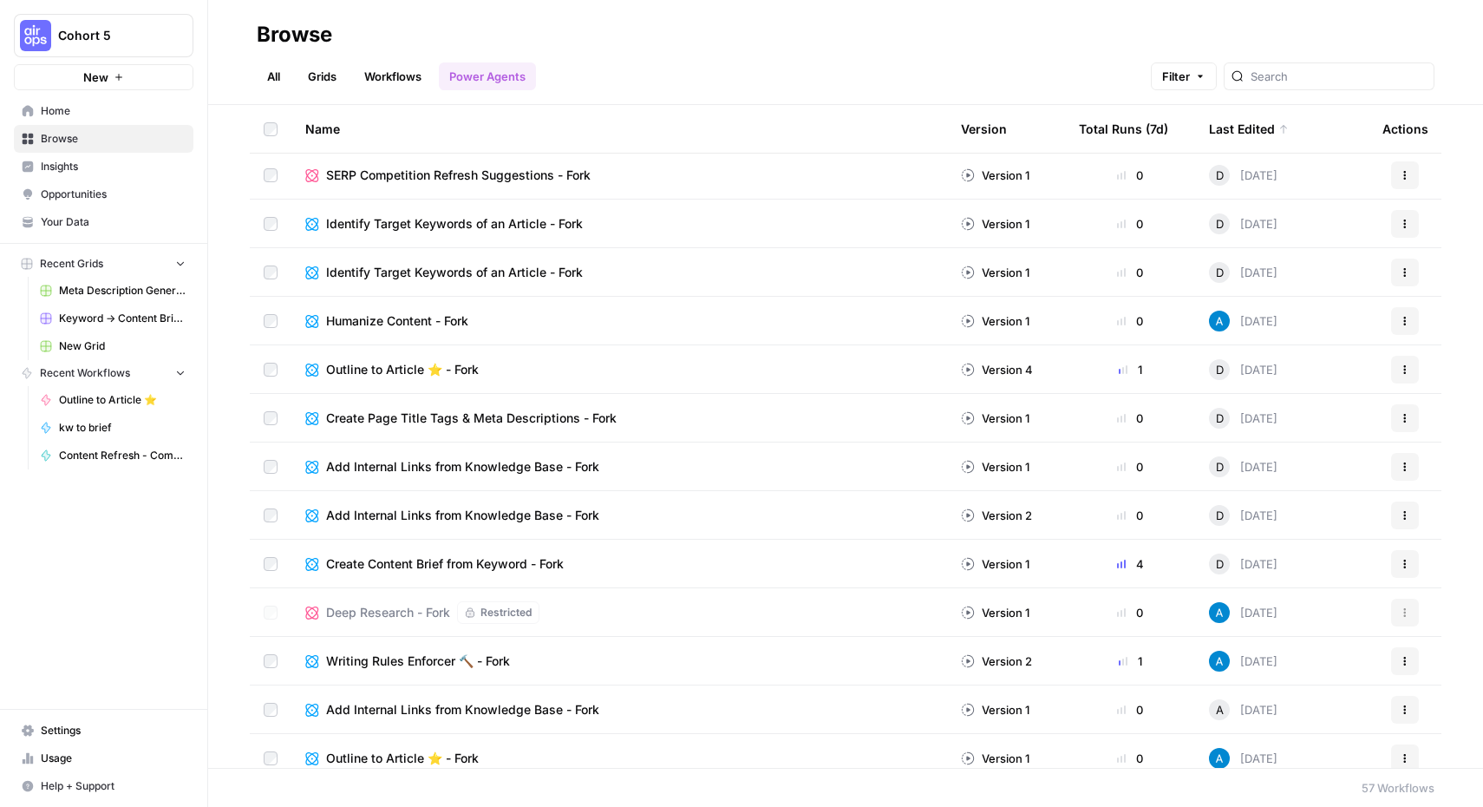
click at [443, 663] on span "Writing Rules Enforcer 🔨 - Fork" at bounding box center [418, 660] width 184 height 17
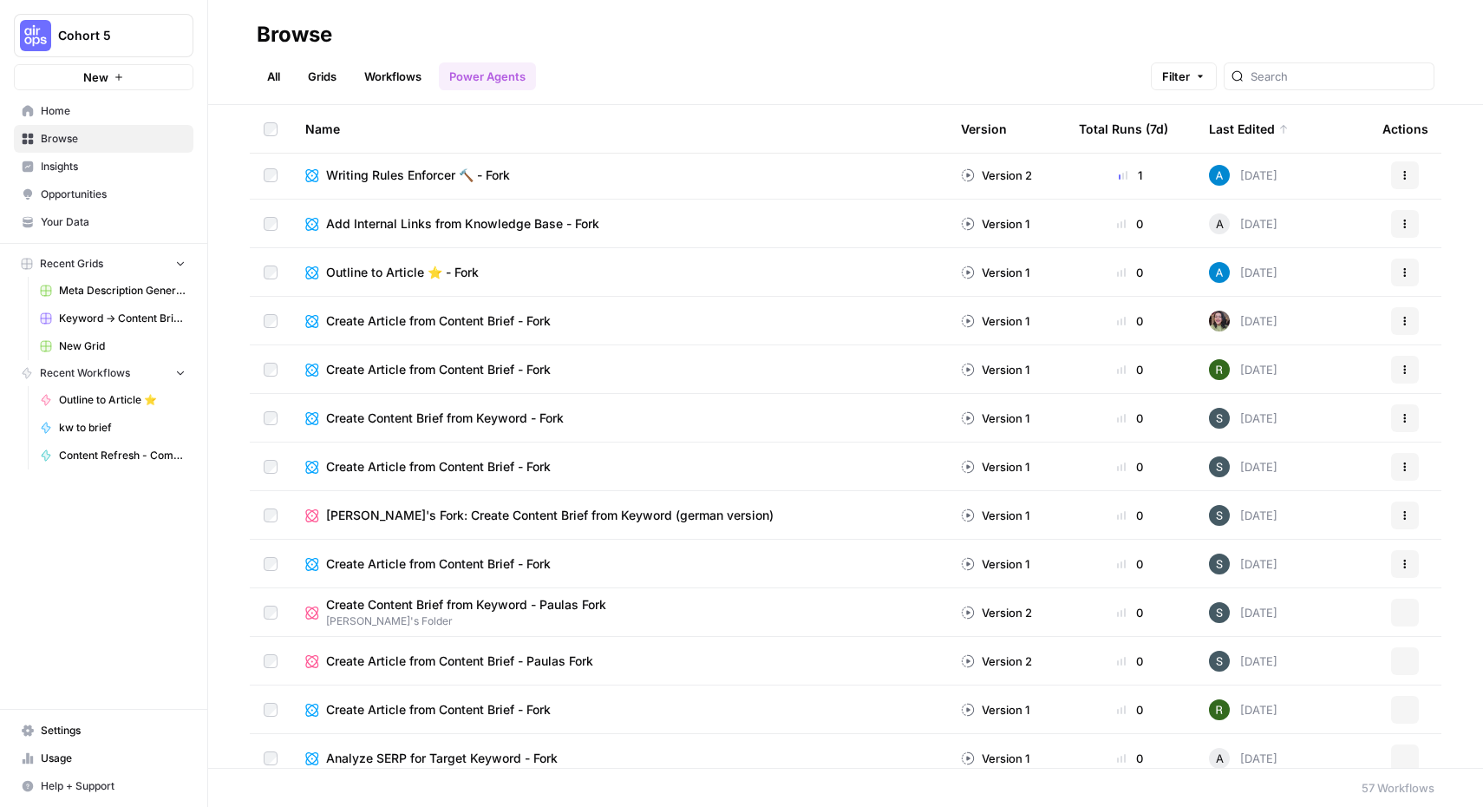
scroll to position [674, 0]
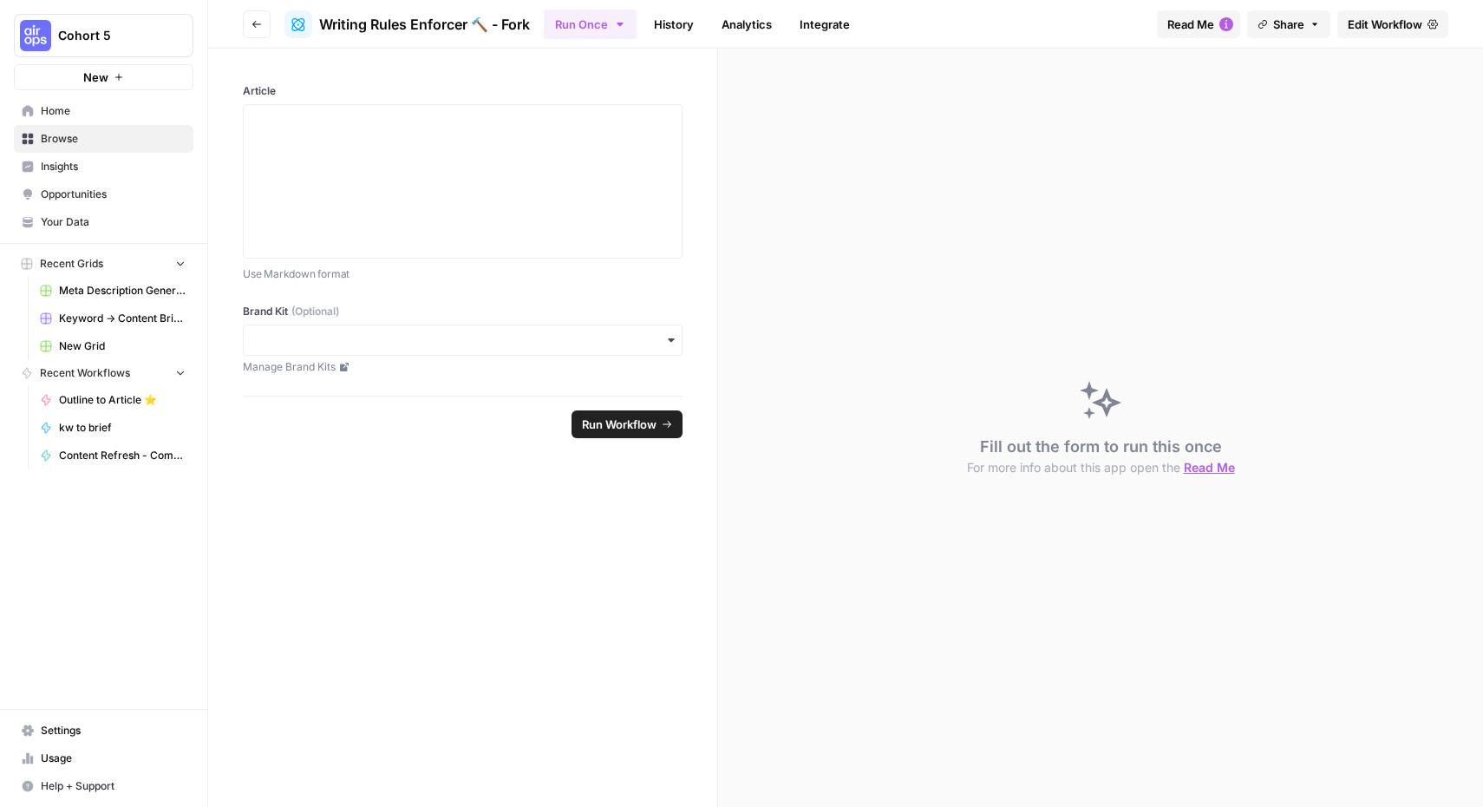
click at [1424, 31] on link "Edit Workflow" at bounding box center [1392, 24] width 111 height 28
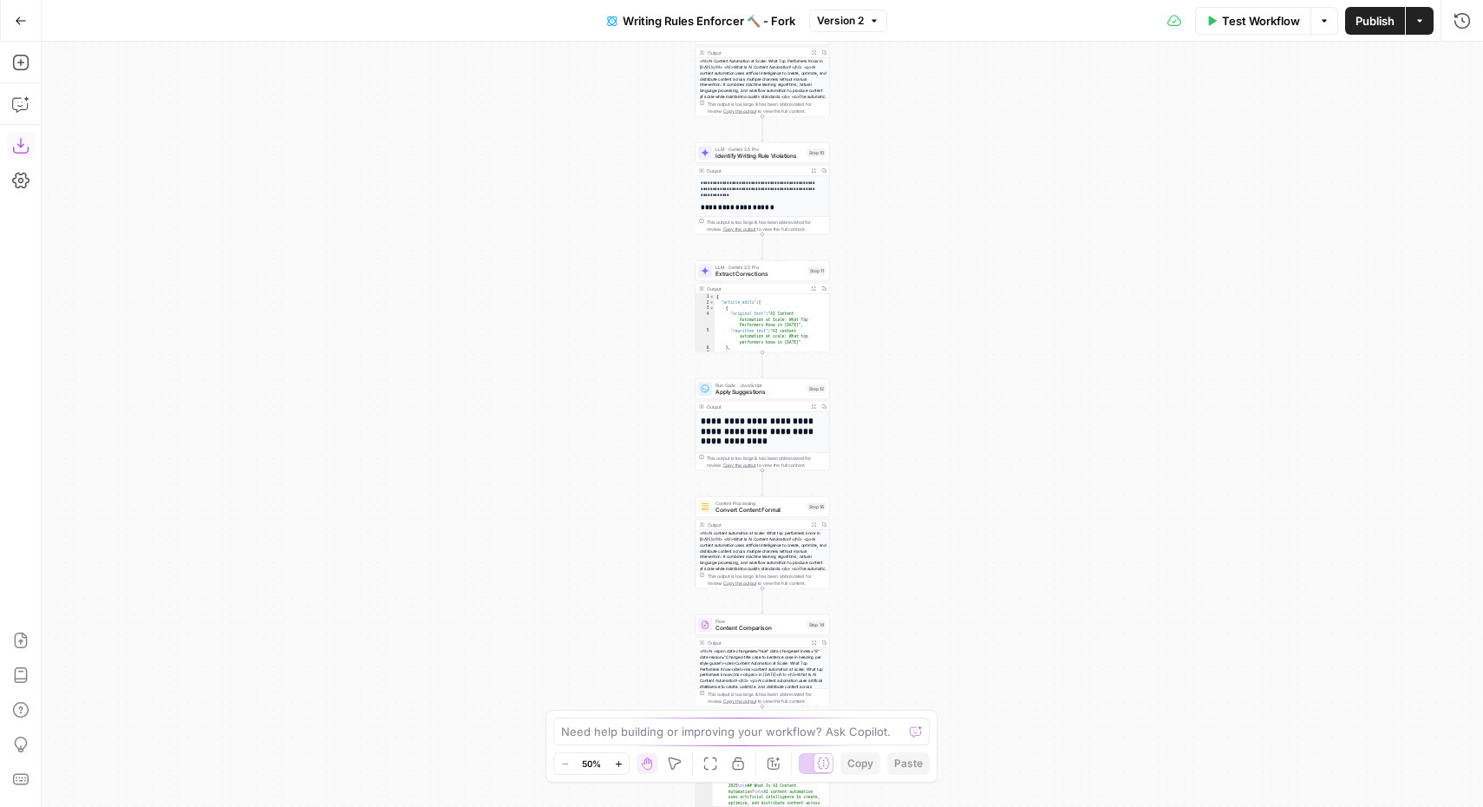
drag, startPoint x: 25, startPoint y: 135, endPoint x: 23, endPoint y: 146, distance: 10.6
click at [23, 146] on icon "button" at bounding box center [20, 145] width 17 height 17
click at [18, 16] on icon "button" at bounding box center [21, 21] width 12 height 12
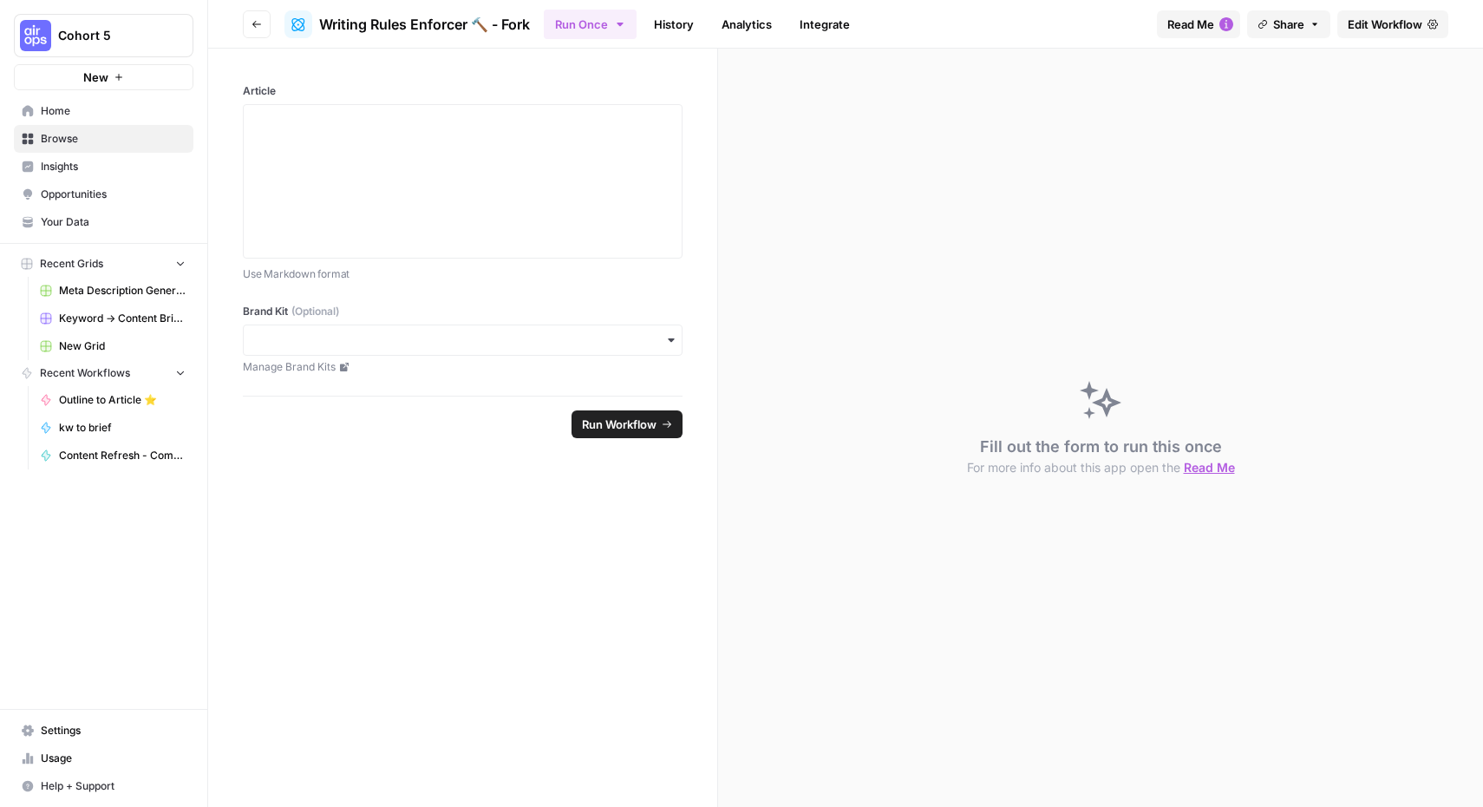
click at [73, 22] on button "Cohort 5" at bounding box center [104, 35] width 180 height 43
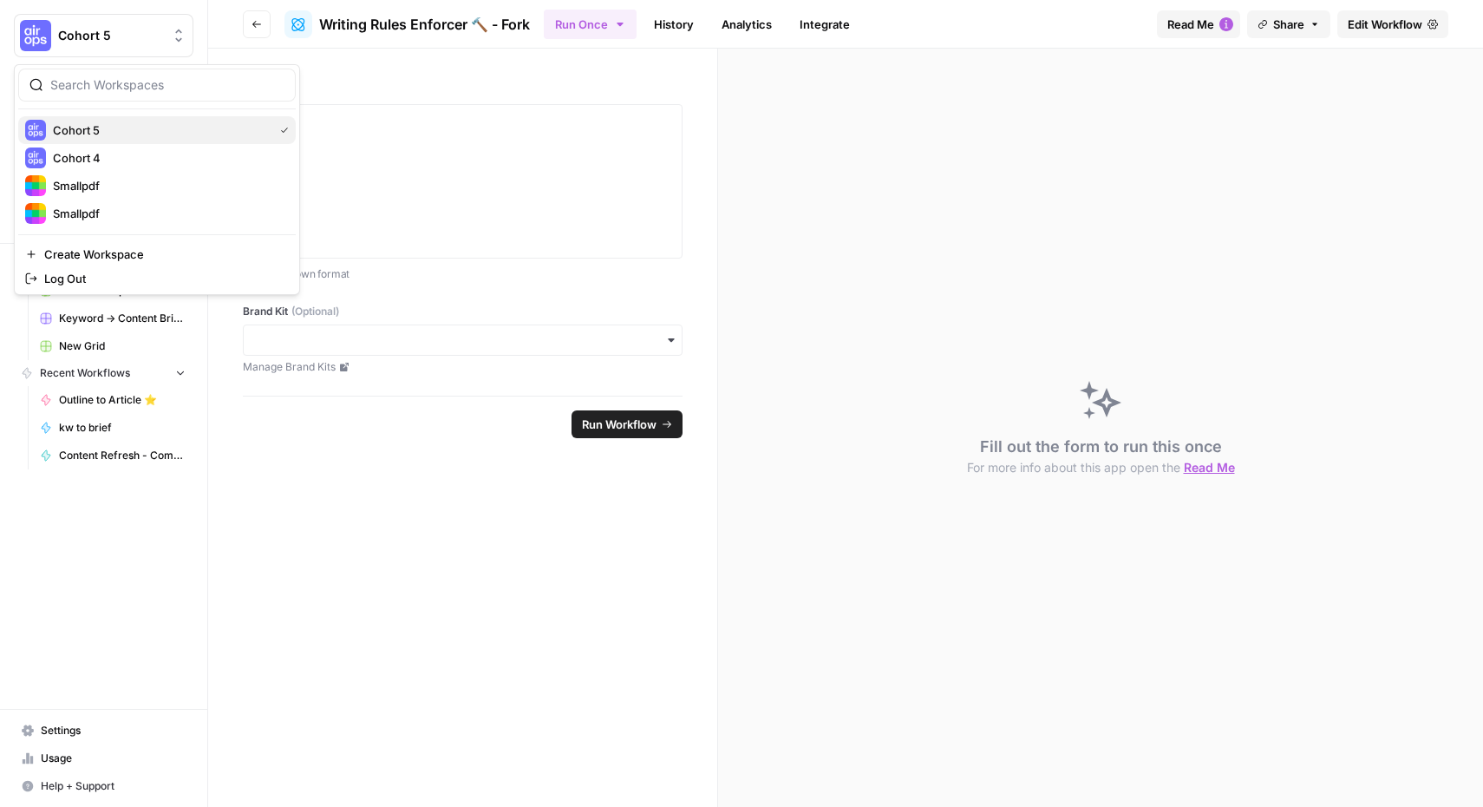
click at [88, 128] on span "Cohort 5" at bounding box center [159, 129] width 213 height 17
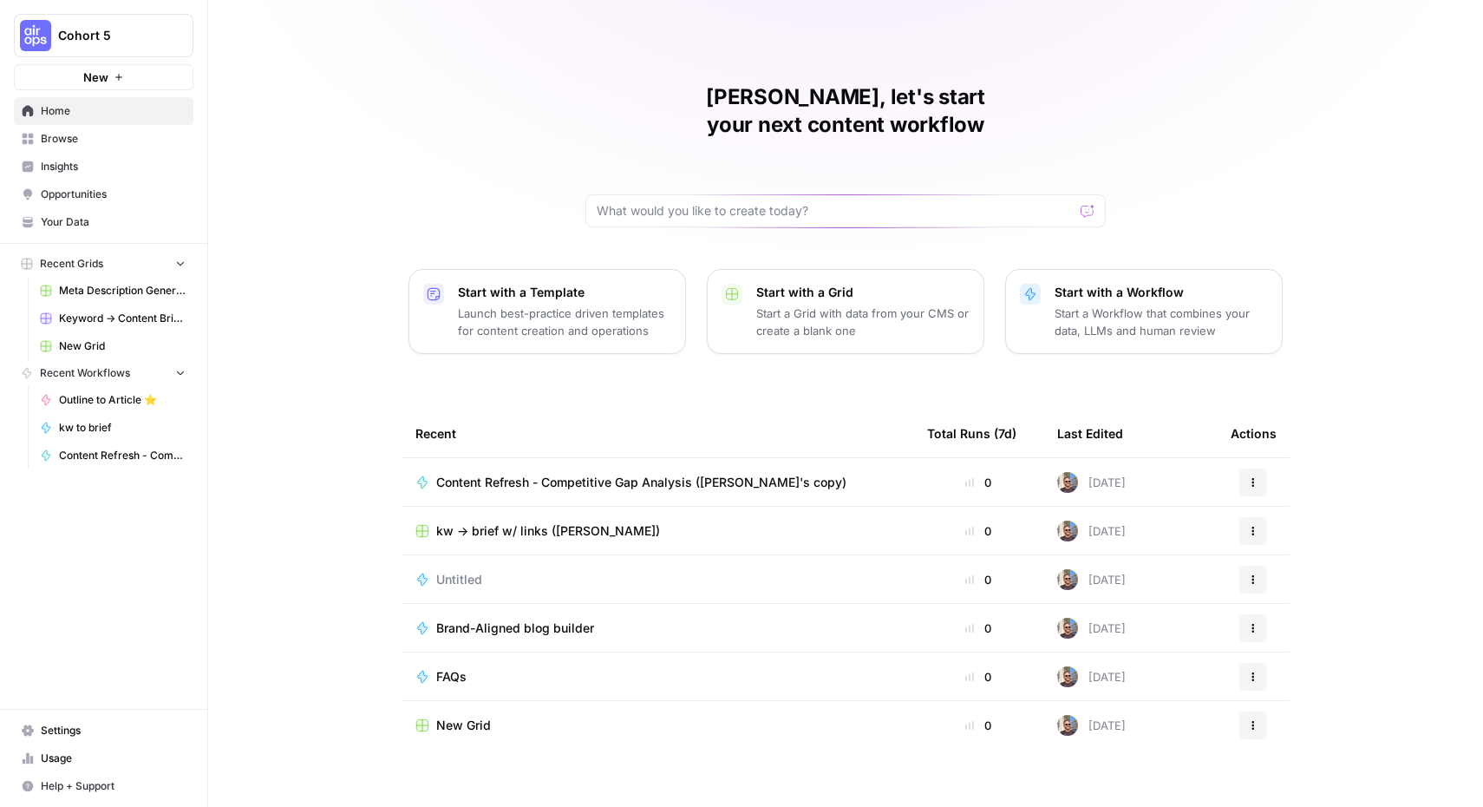
click at [72, 131] on span "Browse" at bounding box center [113, 139] width 145 height 16
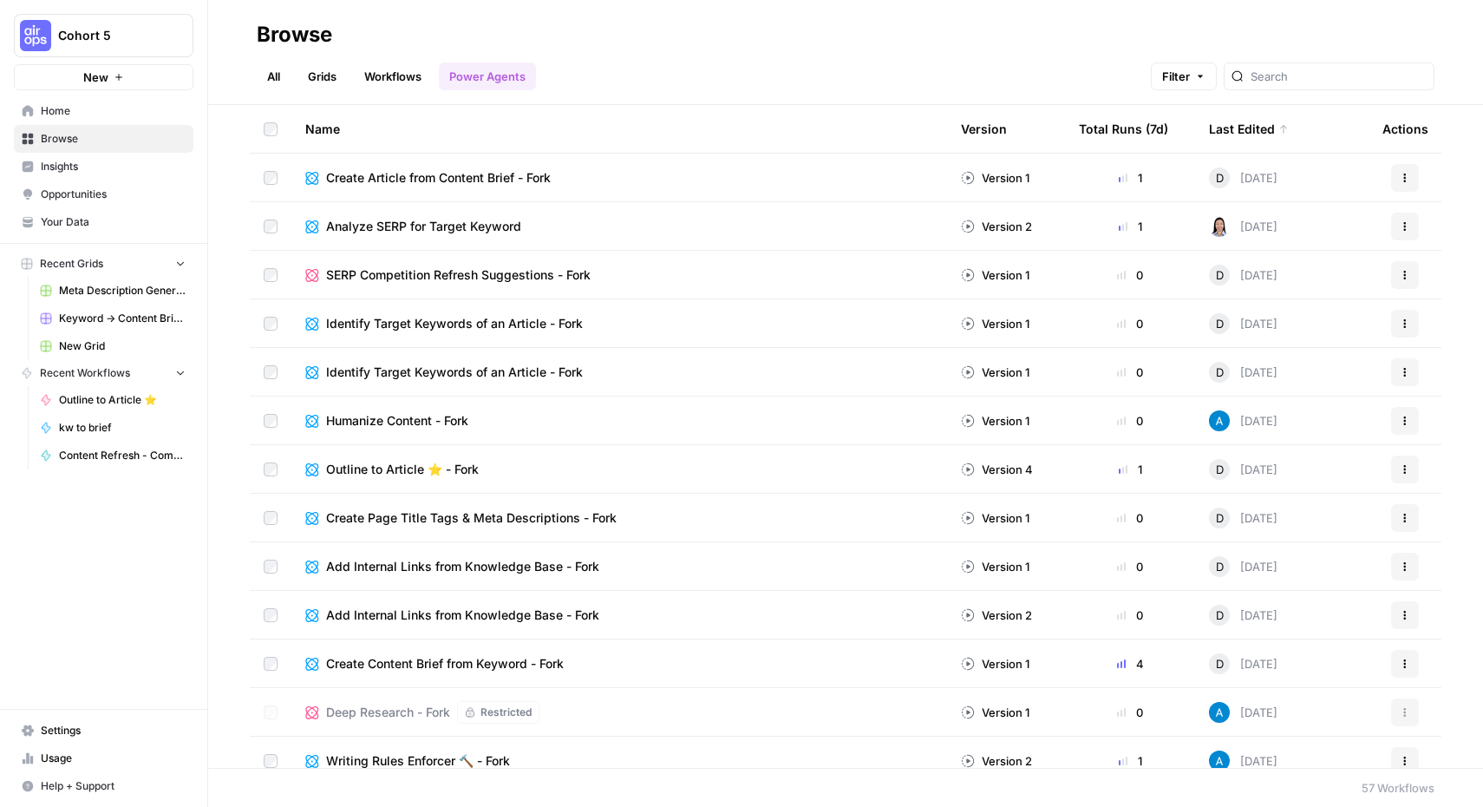
click at [277, 71] on link "All" at bounding box center [274, 76] width 34 height 28
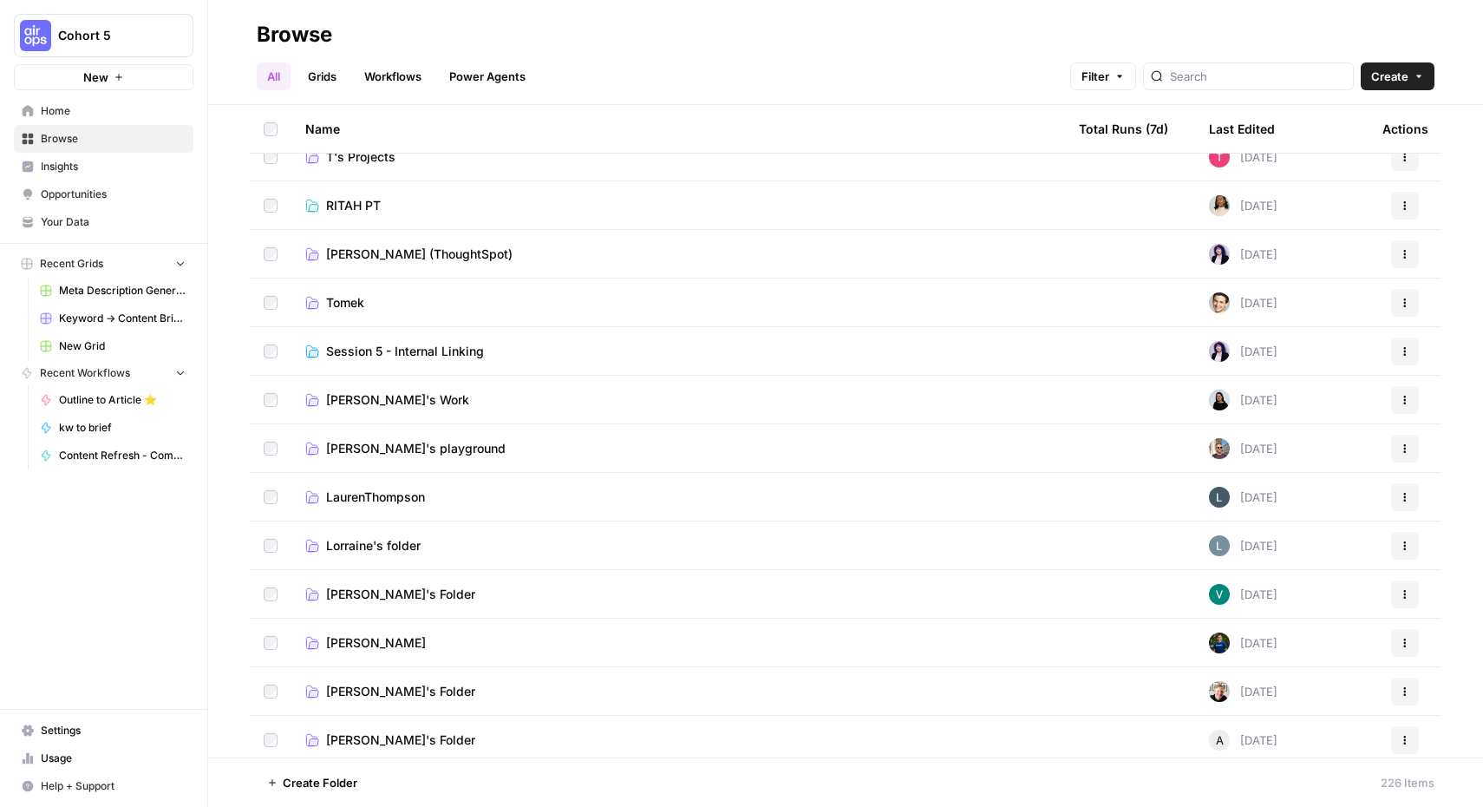
scroll to position [596, 0]
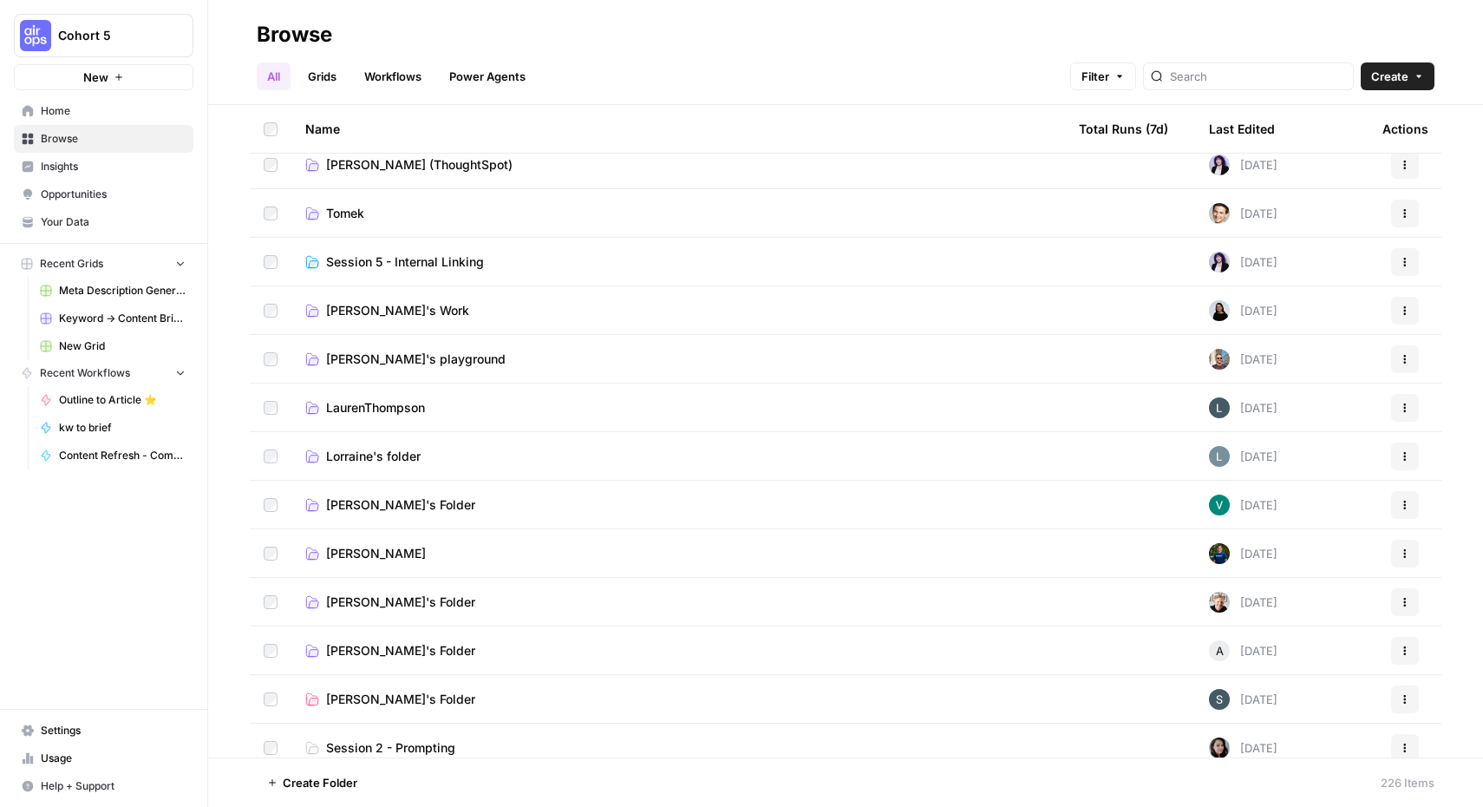
click at [368, 348] on td "[PERSON_NAME]'s playground" at bounding box center [678, 359] width 774 height 48
click at [369, 358] on span "[PERSON_NAME]'s playground" at bounding box center [416, 358] width 180 height 17
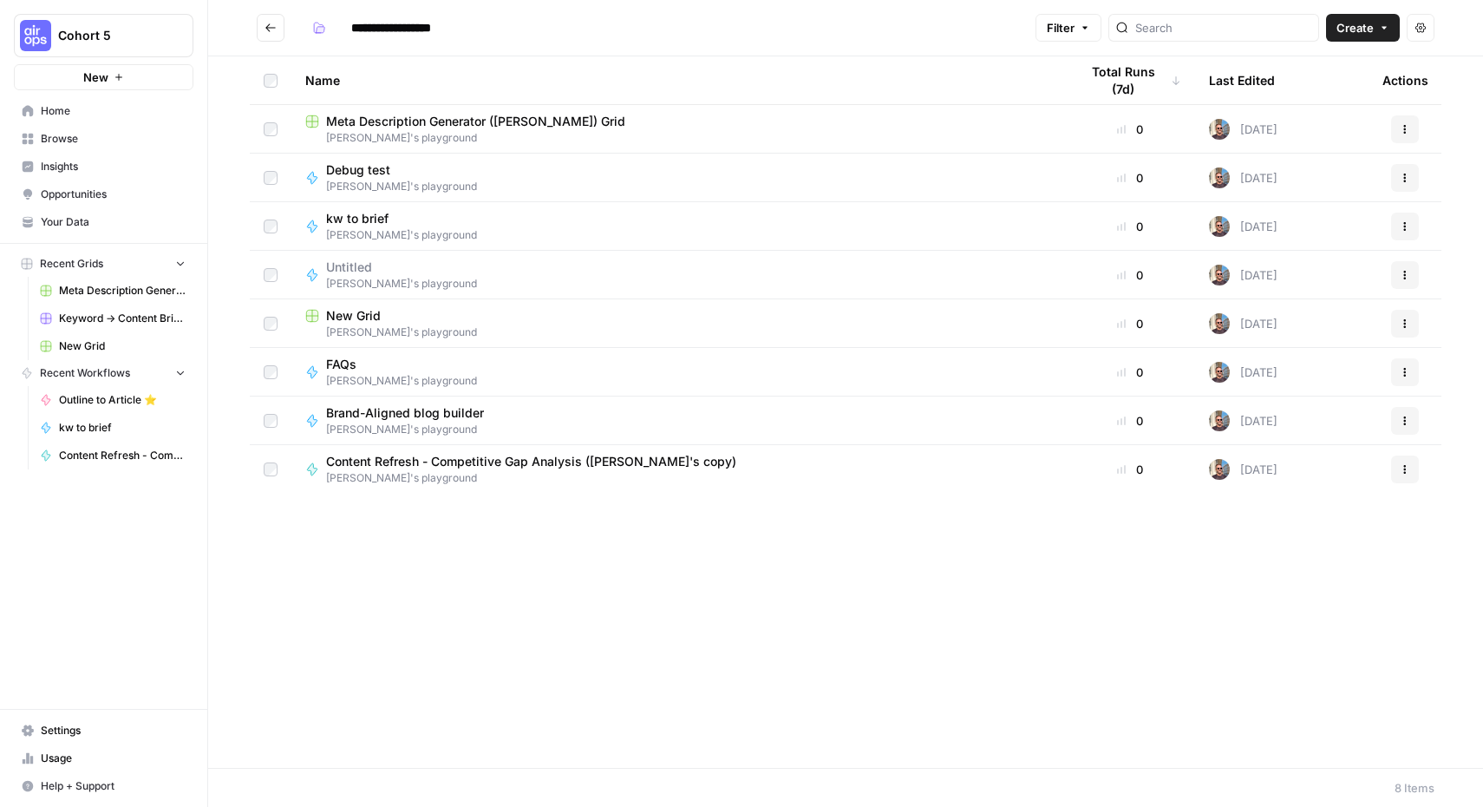
click at [407, 126] on span "Meta Description Generator ([PERSON_NAME]) Grid" at bounding box center [475, 121] width 299 height 17
type input "**********"
click at [383, 180] on span "[PERSON_NAME]'s playground" at bounding box center [401, 187] width 151 height 16
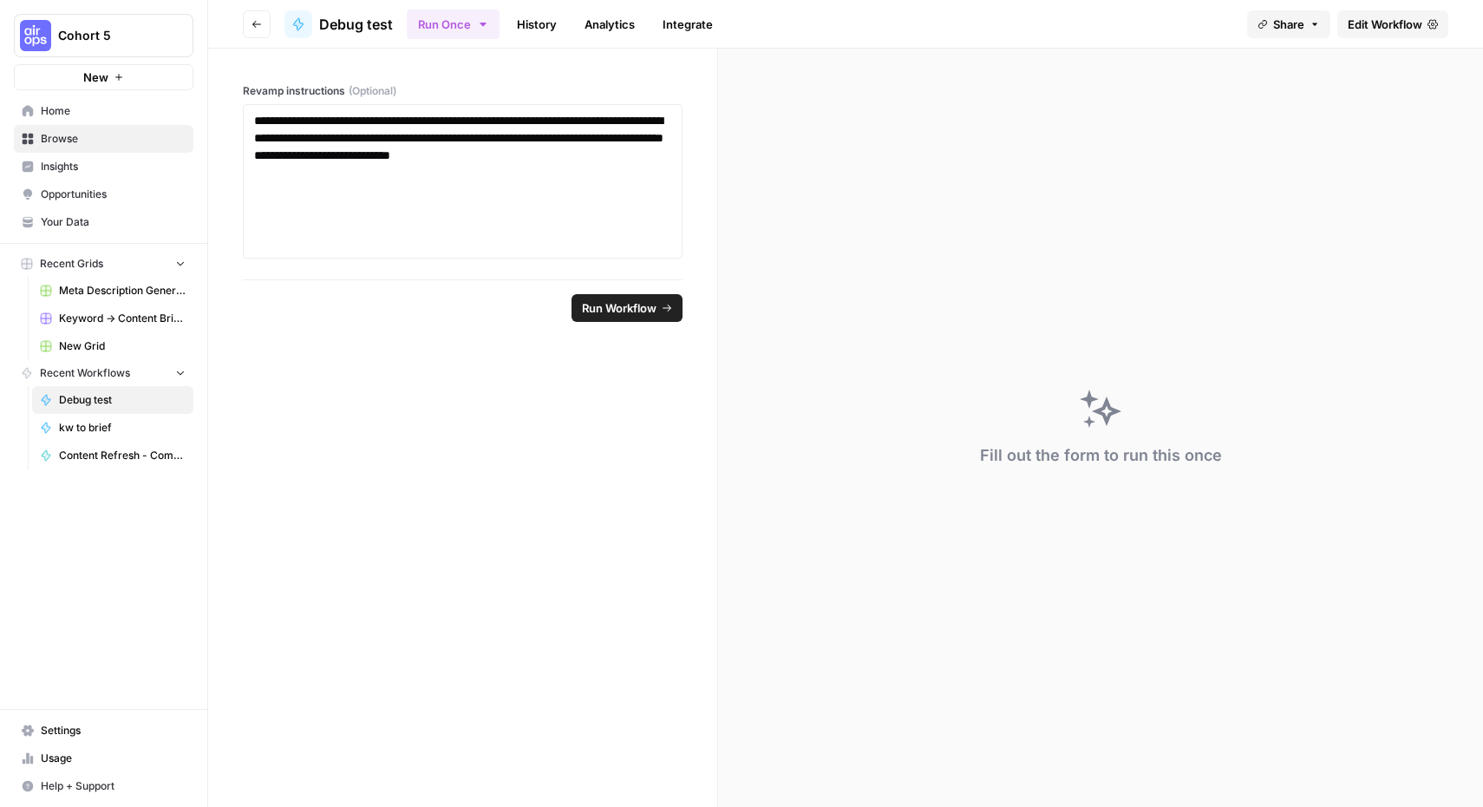
click at [1404, 18] on span "Edit Workflow" at bounding box center [1385, 24] width 75 height 17
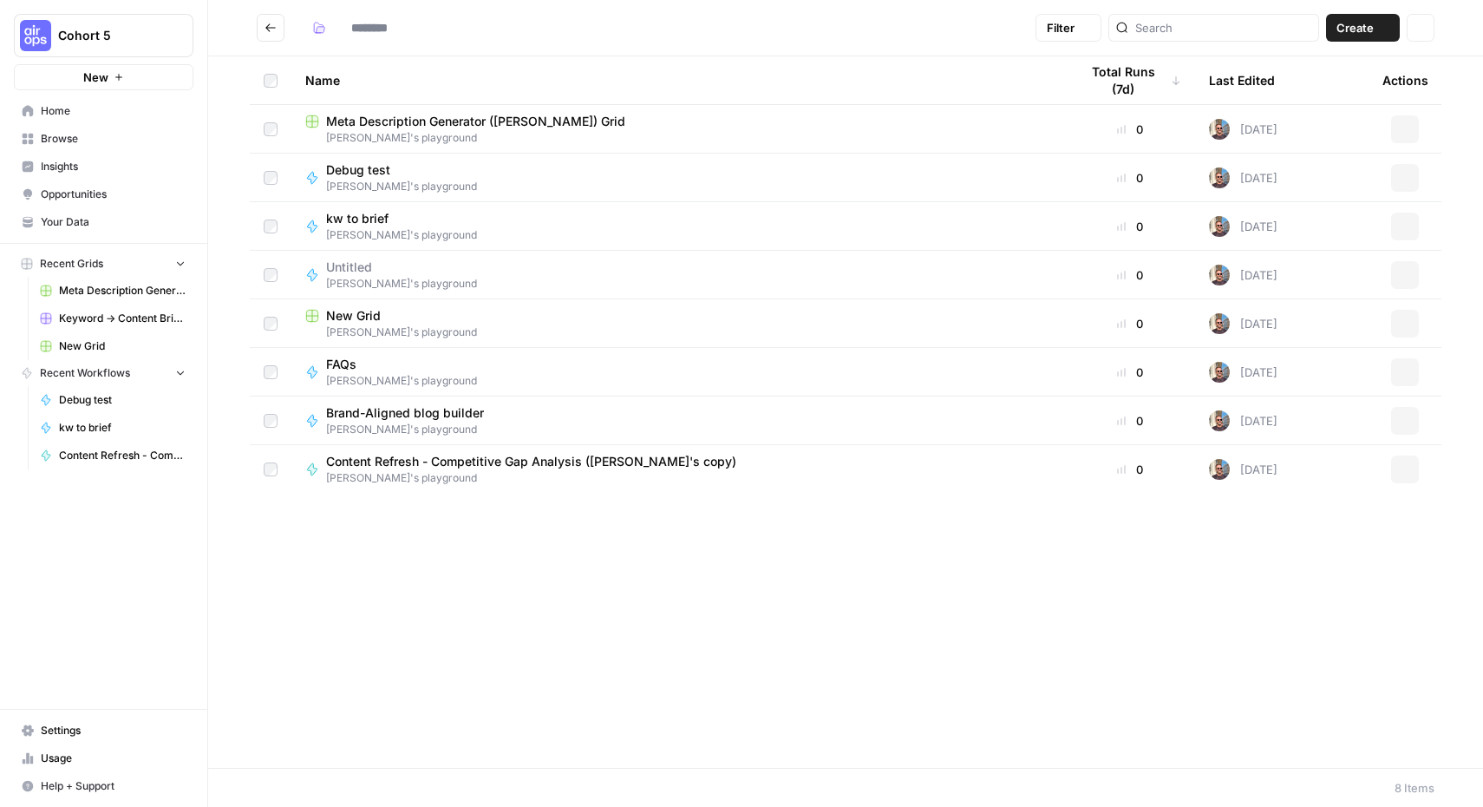
type input "**********"
click at [368, 214] on span "kw to brief" at bounding box center [394, 218] width 137 height 17
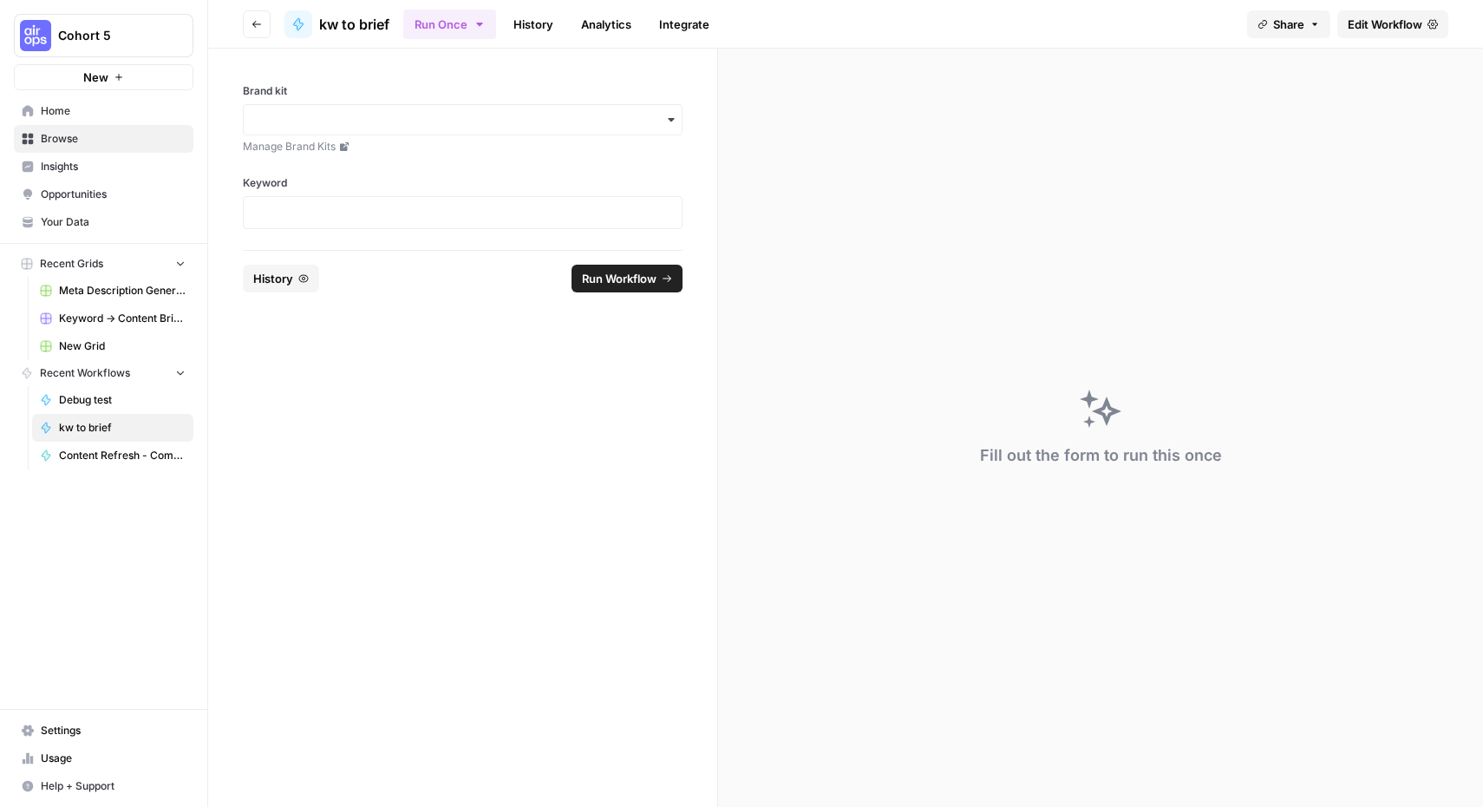
click at [1387, 23] on span "Edit Workflow" at bounding box center [1385, 24] width 75 height 17
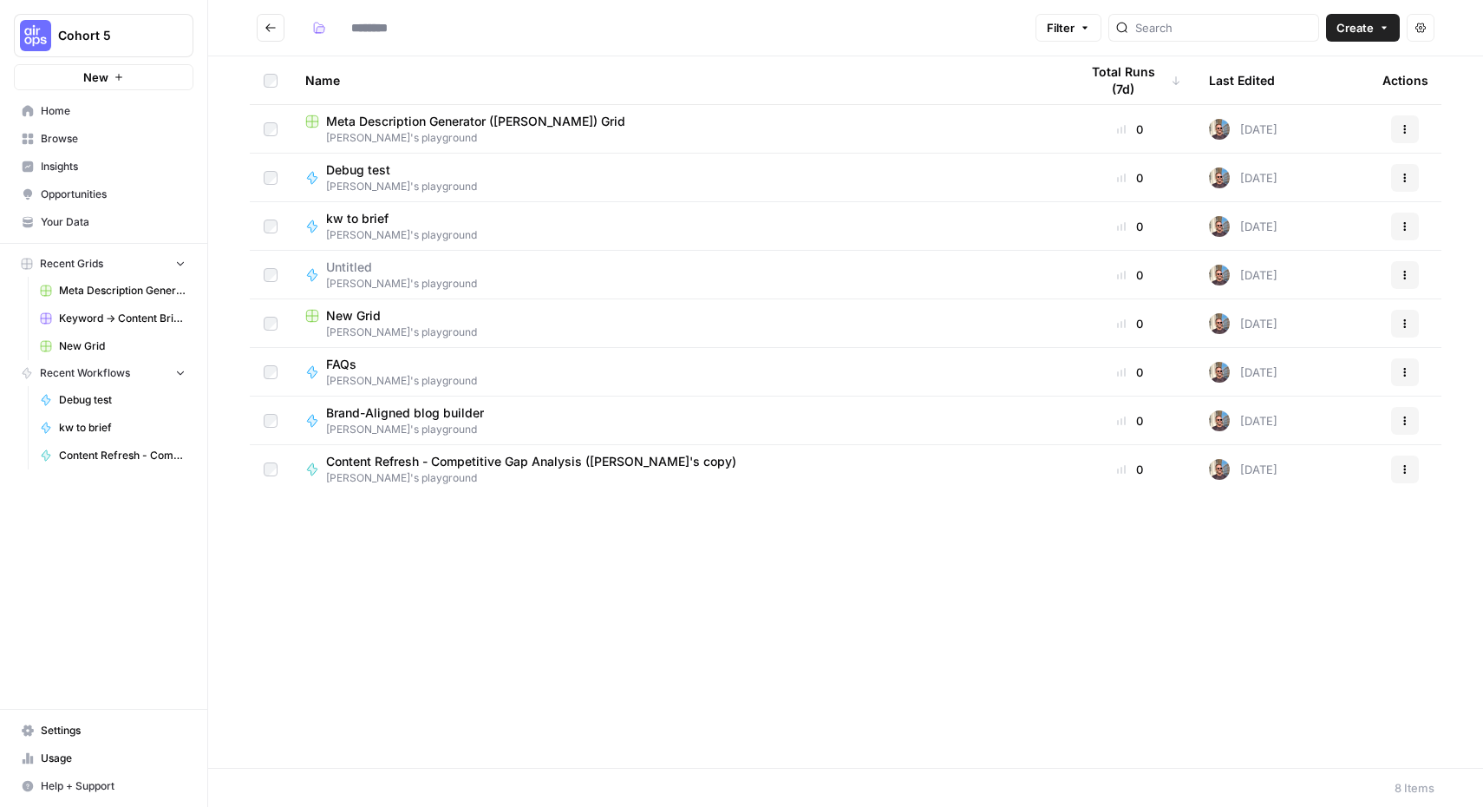
type input "**********"
click at [379, 461] on span "Content Refresh - Competitive Gap Analysis ([PERSON_NAME]'s copy)" at bounding box center [531, 461] width 410 height 17
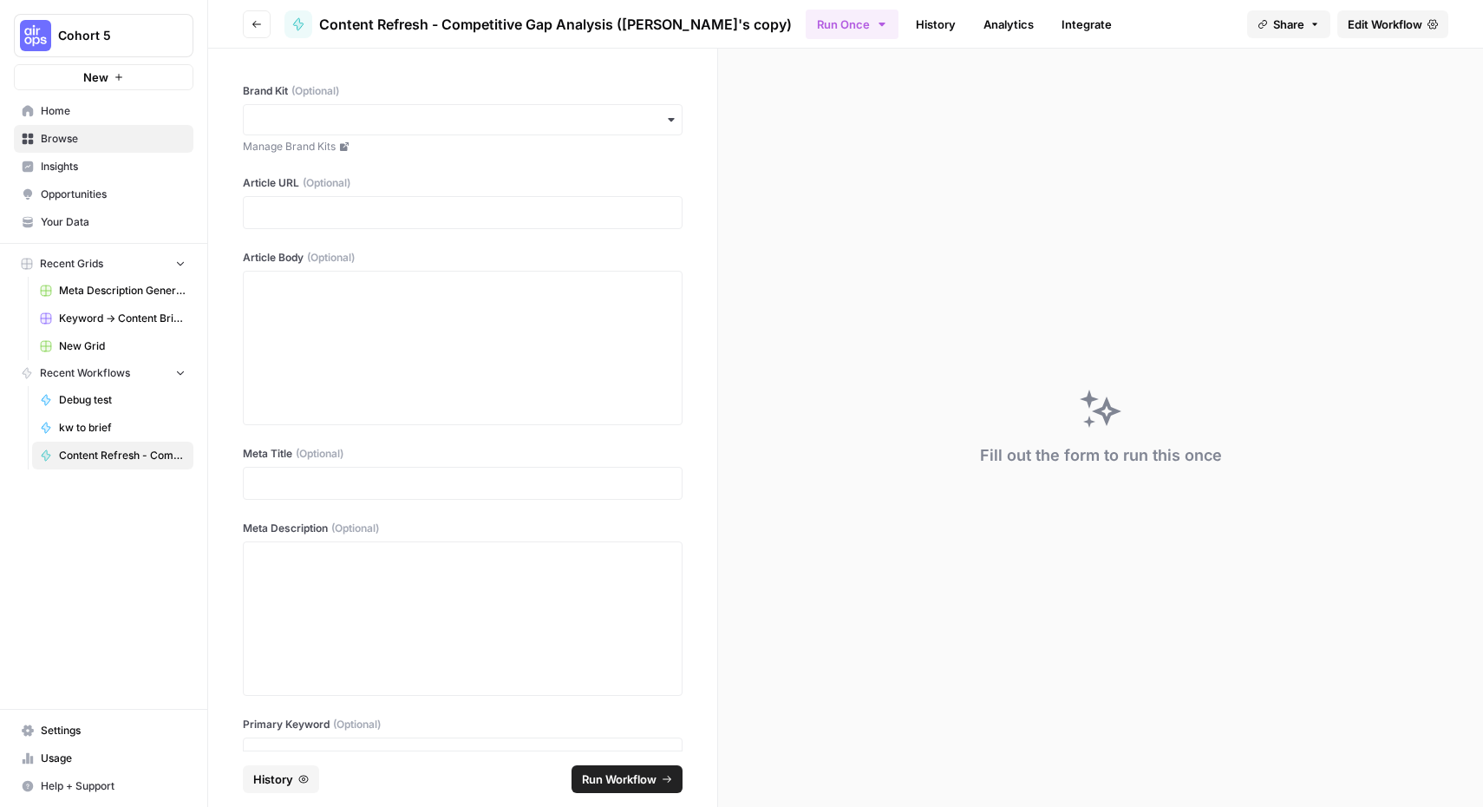
click at [1418, 24] on span "Edit Workflow" at bounding box center [1385, 24] width 75 height 17
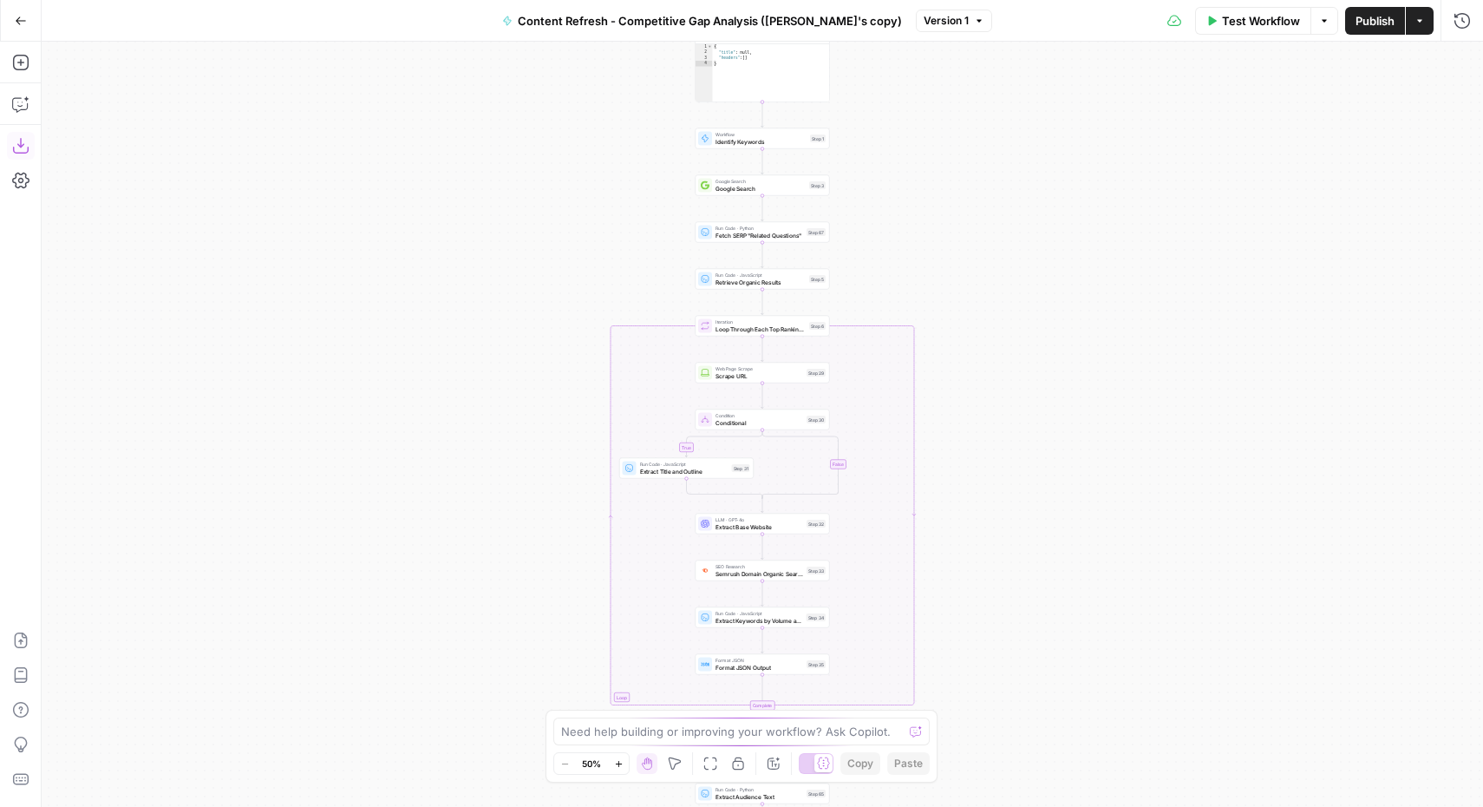
click at [18, 151] on icon "button" at bounding box center [20, 145] width 17 height 17
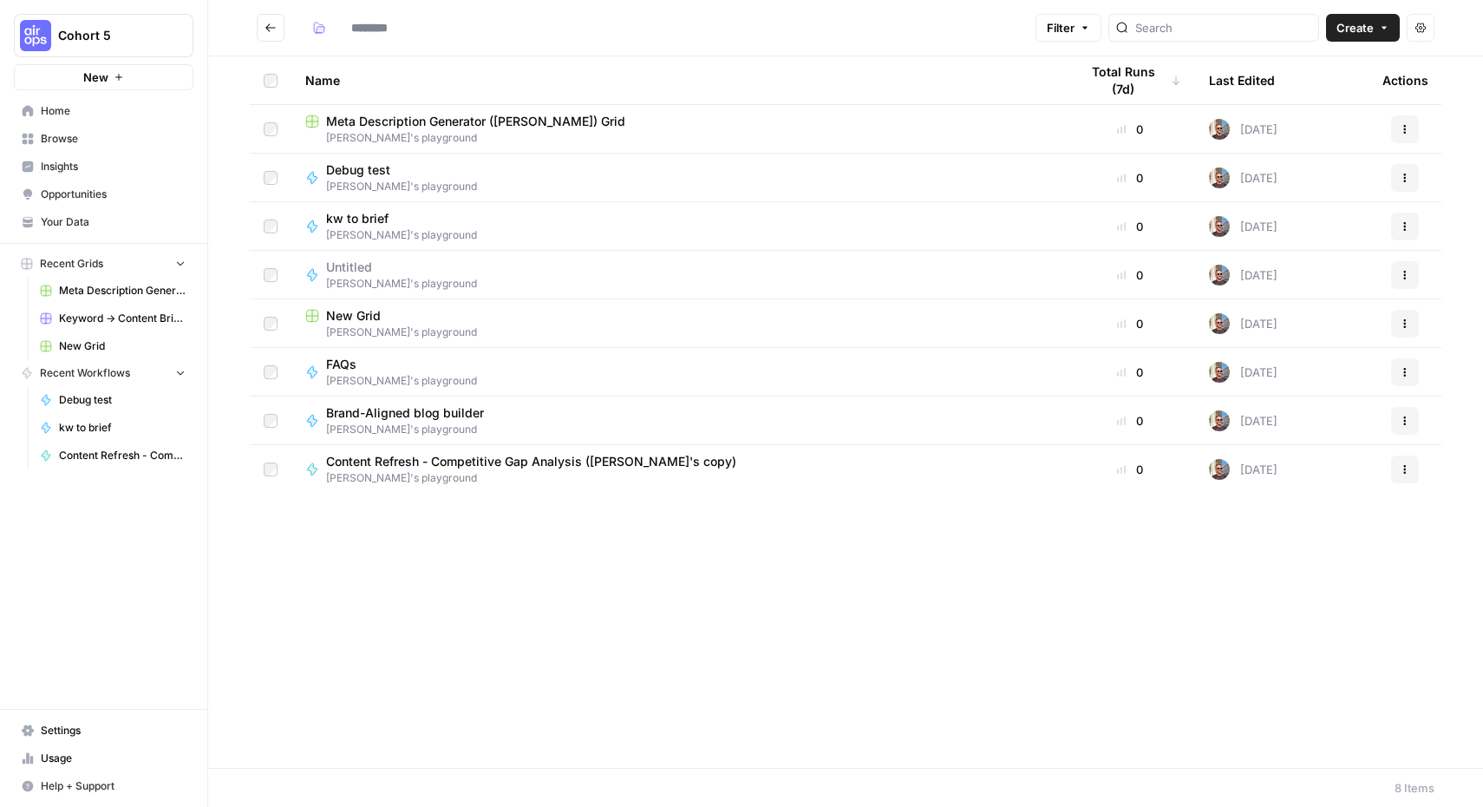
type input "**********"
click at [403, 412] on span "Brand-Aligned blog builder" at bounding box center [405, 412] width 158 height 17
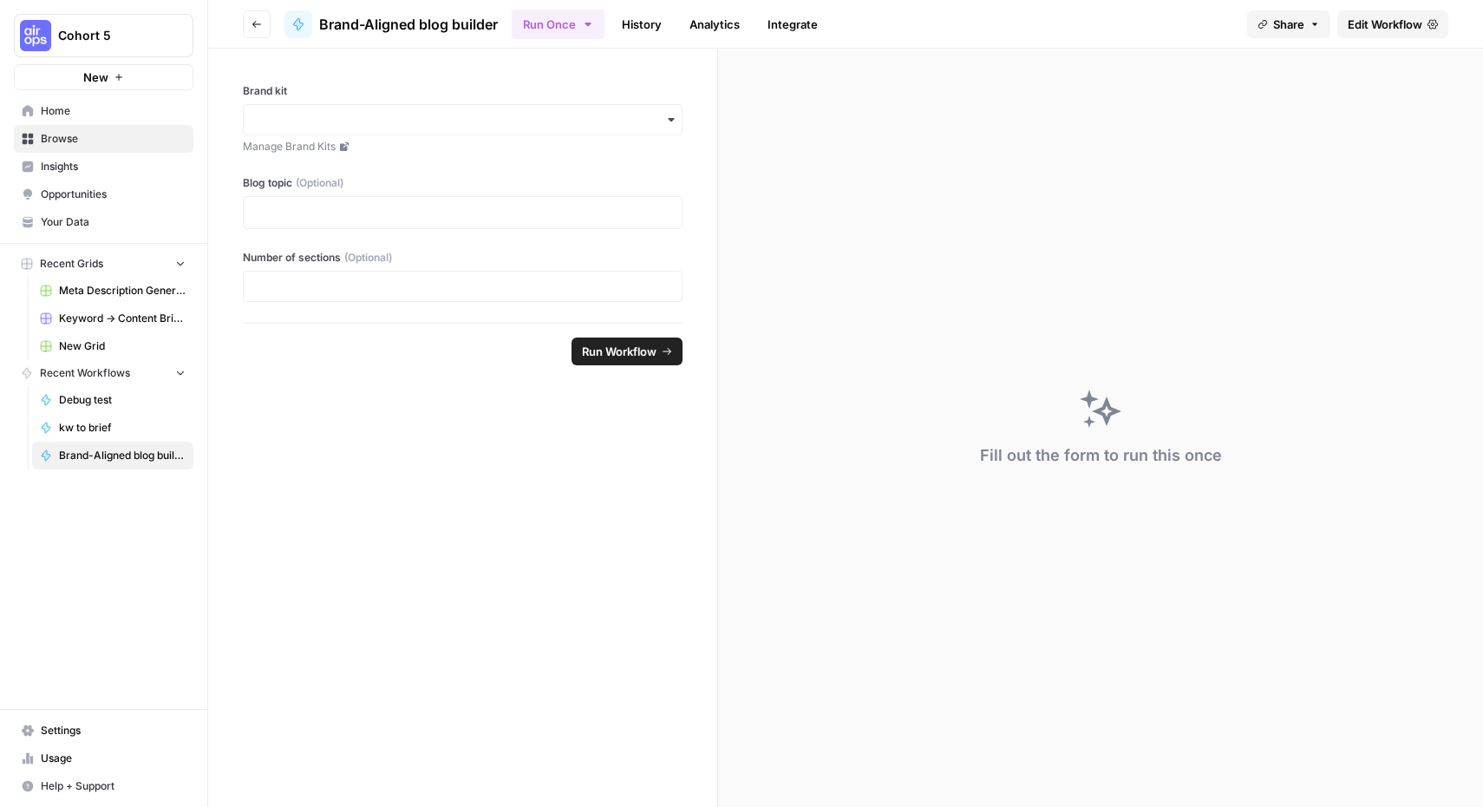
click at [1385, 25] on span "Edit Workflow" at bounding box center [1385, 24] width 75 height 17
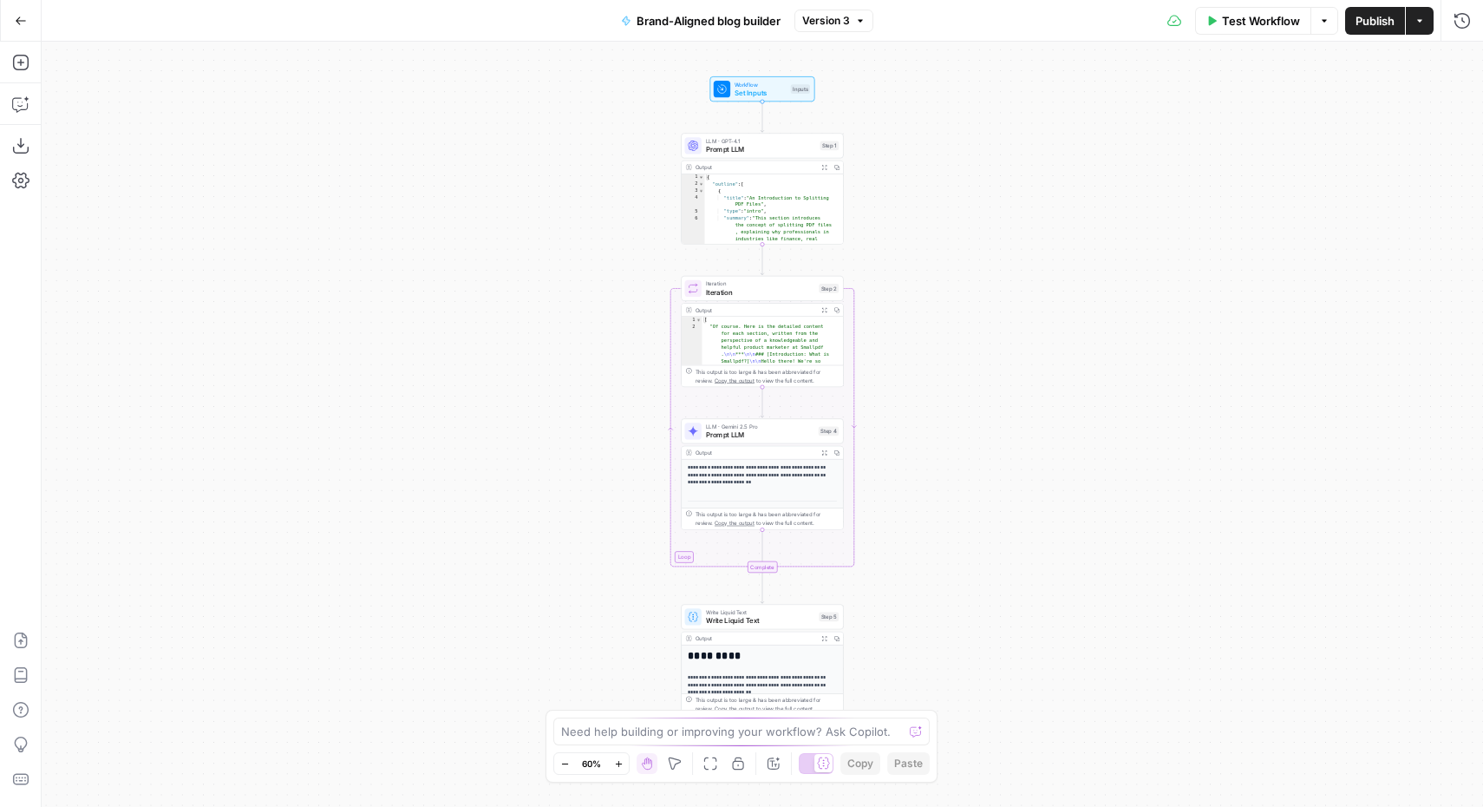
click at [8, 152] on button "Download as JSON" at bounding box center [21, 146] width 28 height 28
click at [21, 141] on icon "button" at bounding box center [20, 145] width 17 height 17
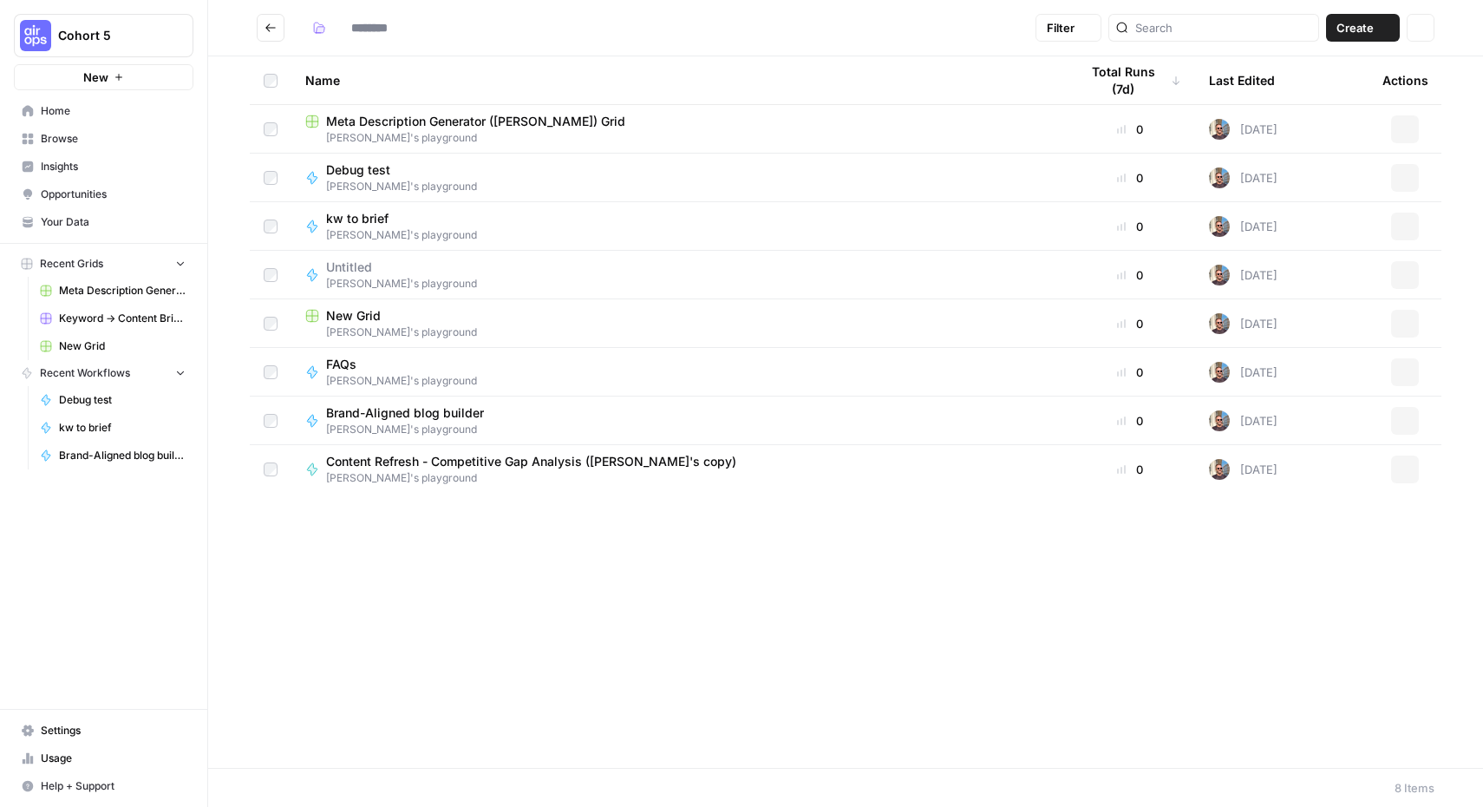
type input "**********"
click at [369, 365] on span "FAQs" at bounding box center [394, 364] width 137 height 17
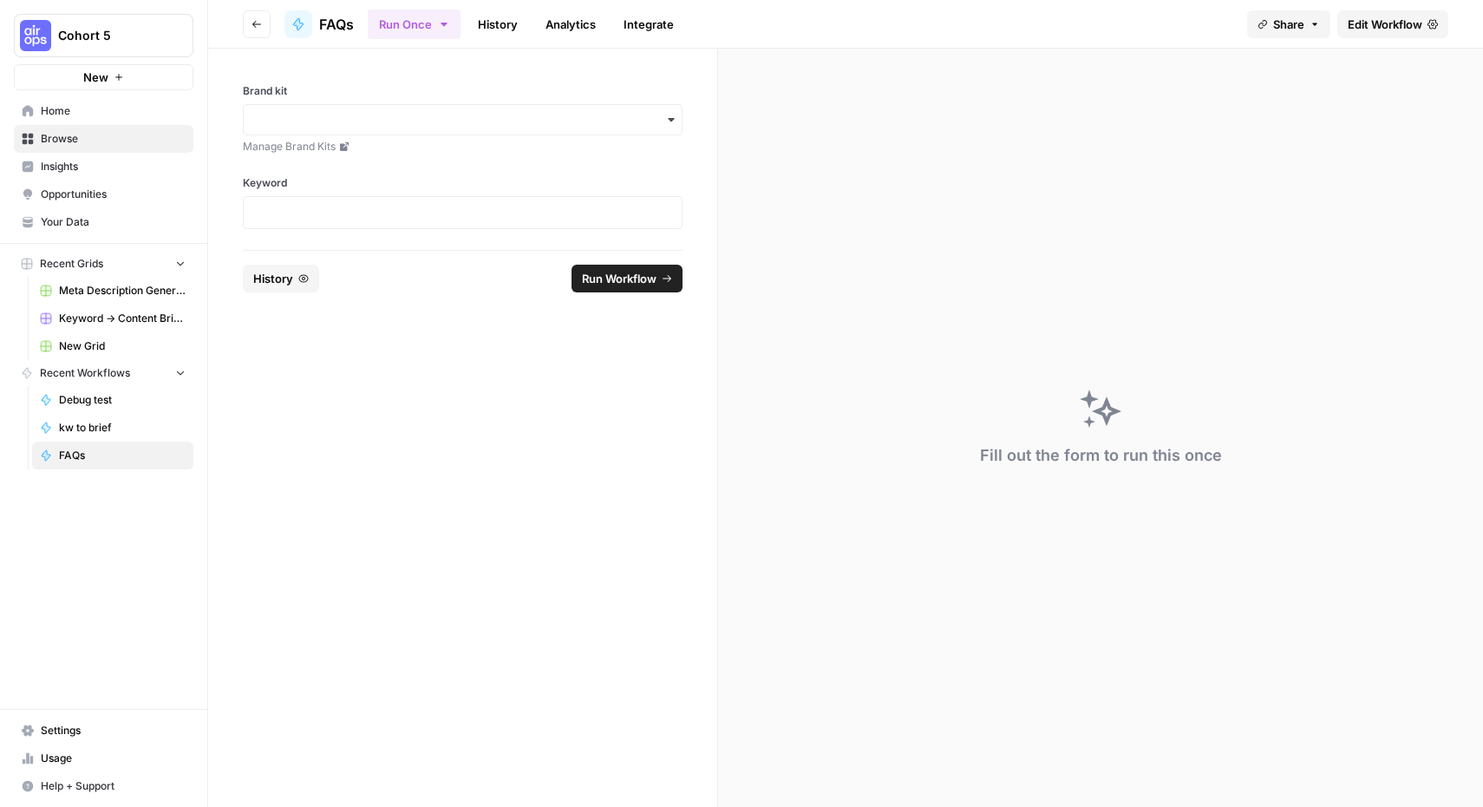
click at [1402, 26] on span "Edit Workflow" at bounding box center [1385, 24] width 75 height 17
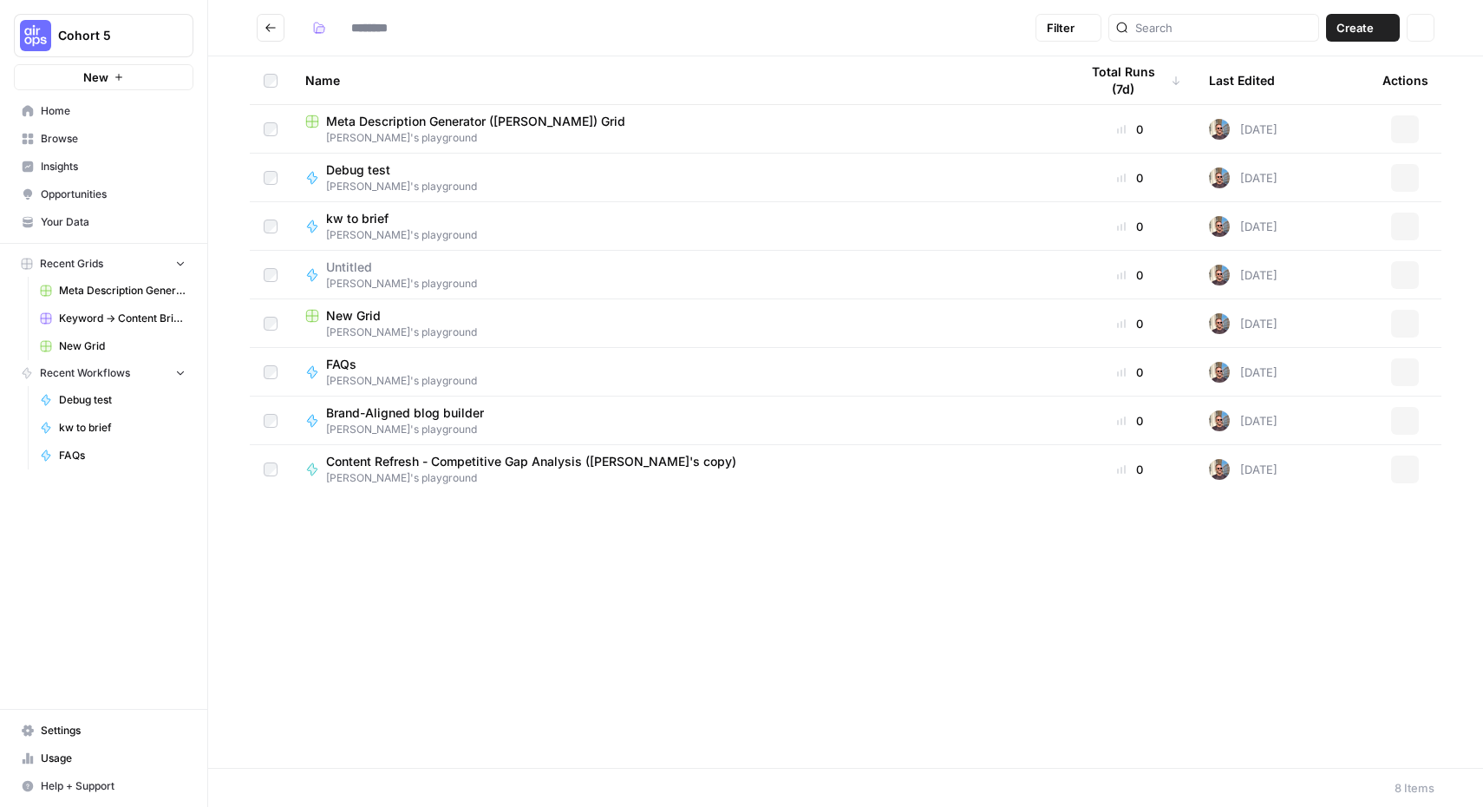
type input "**********"
click at [340, 373] on span "[PERSON_NAME]'s playground" at bounding box center [401, 381] width 151 height 16
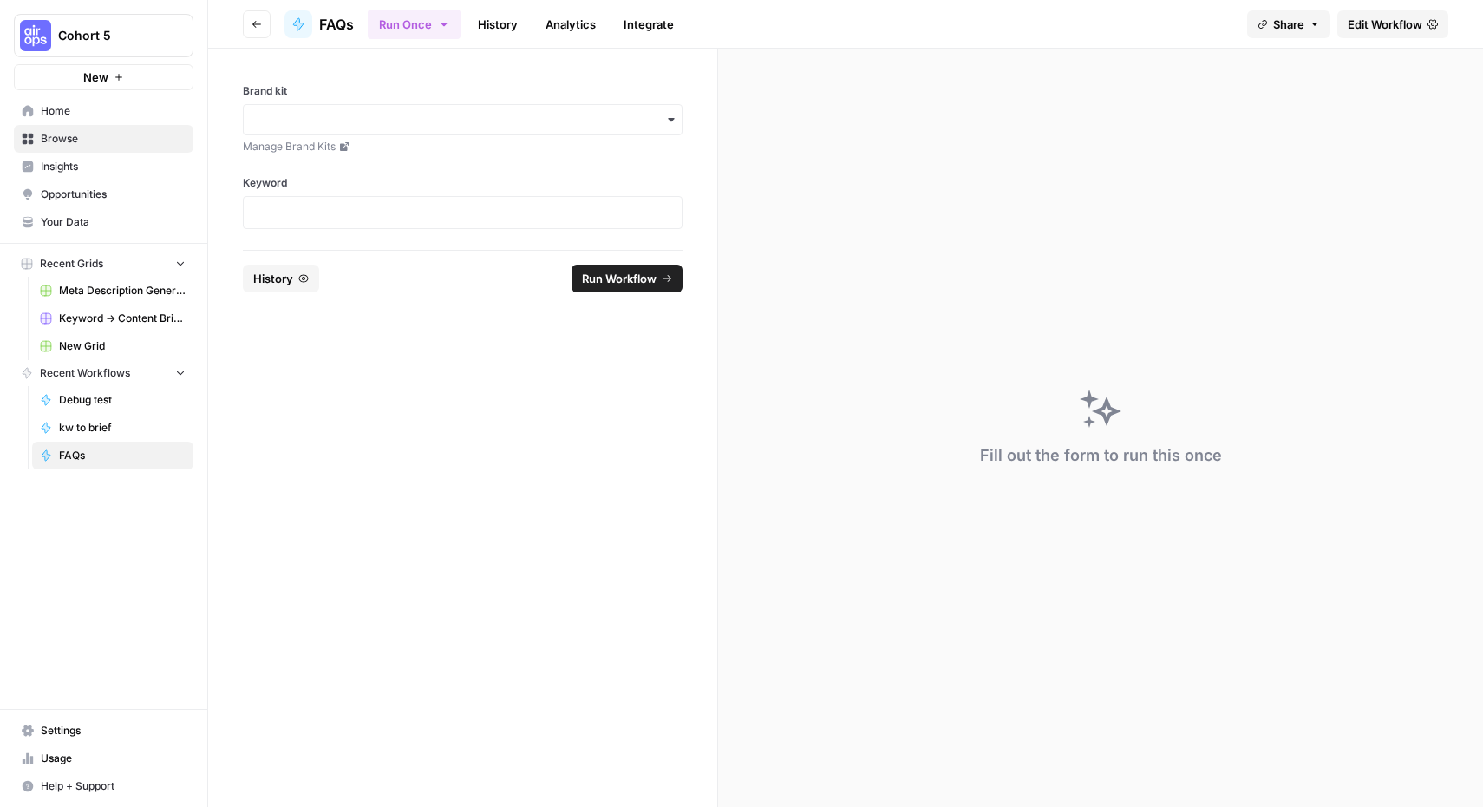
click at [1358, 19] on span "Edit Workflow" at bounding box center [1385, 24] width 75 height 17
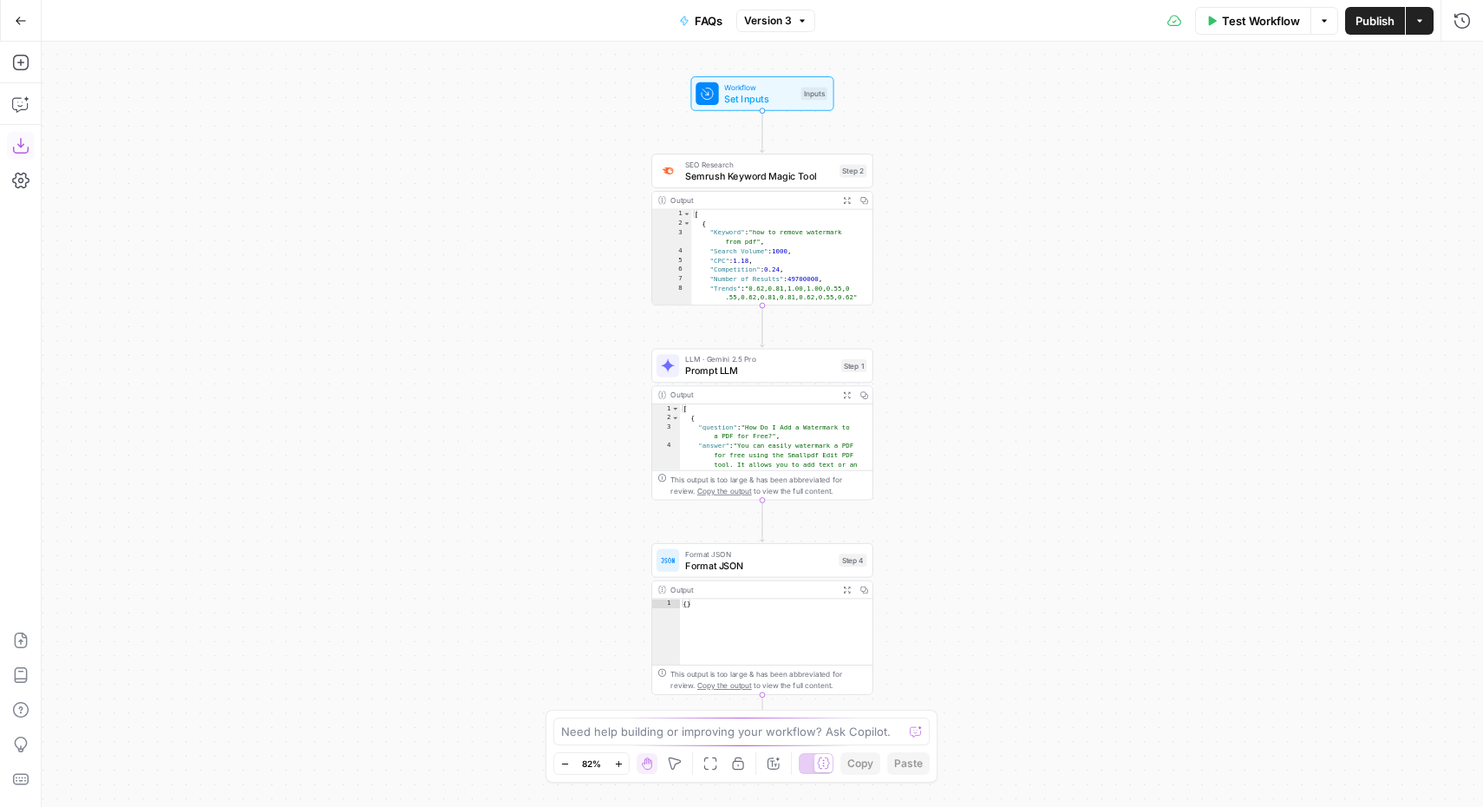
click at [23, 144] on icon "button" at bounding box center [20, 146] width 16 height 16
click at [963, 82] on div "Workflow Set Inputs Inputs SEO Research Semrush Keyword Magic Tool Step 2 Outpu…" at bounding box center [762, 424] width 1441 height 765
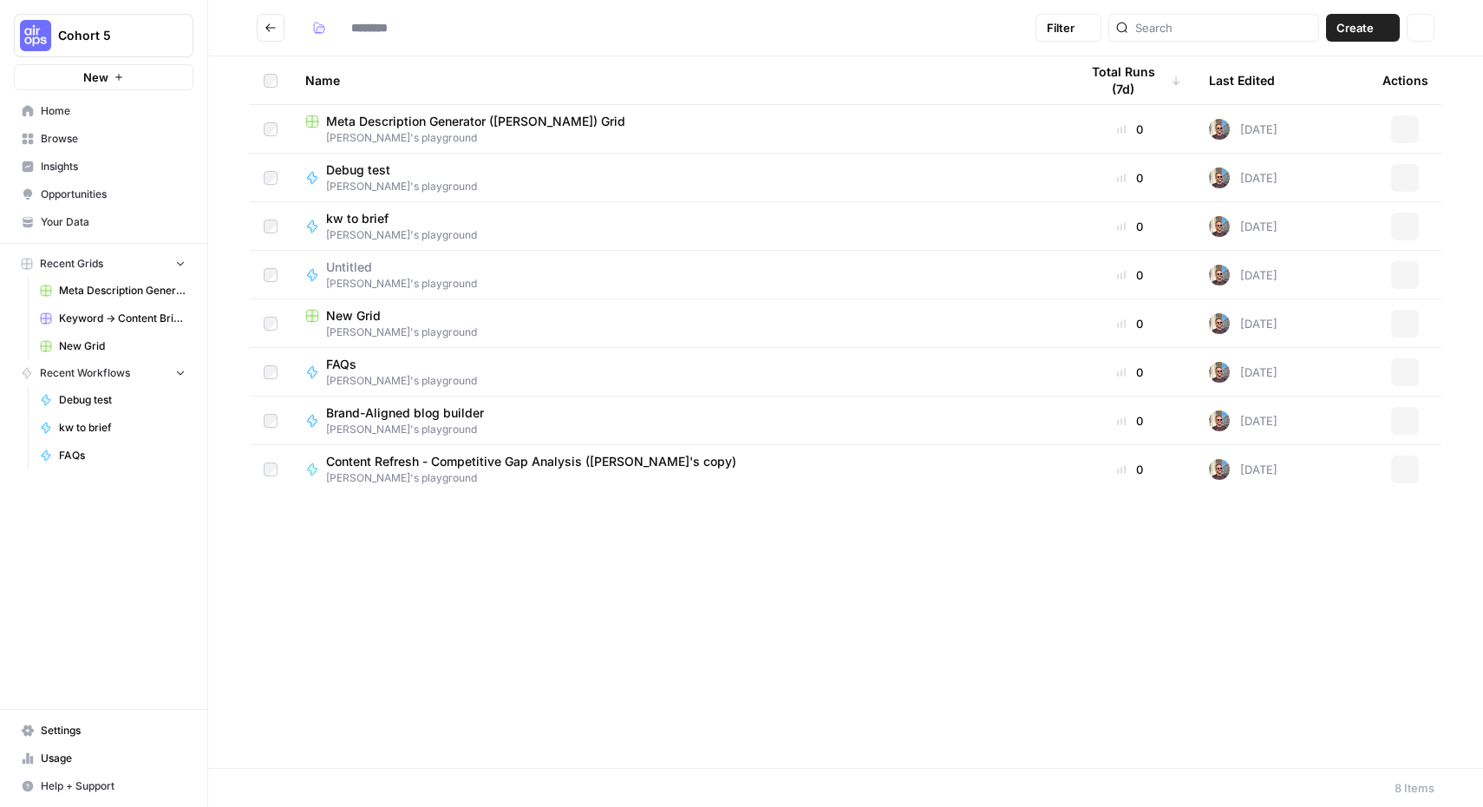
type input "**********"
click at [815, 587] on div "Name Total Runs (7d) Last Edited Actions Meta Description Generator (Filip M.) …" at bounding box center [845, 411] width 1275 height 711
